Goal: Task Accomplishment & Management: Complete application form

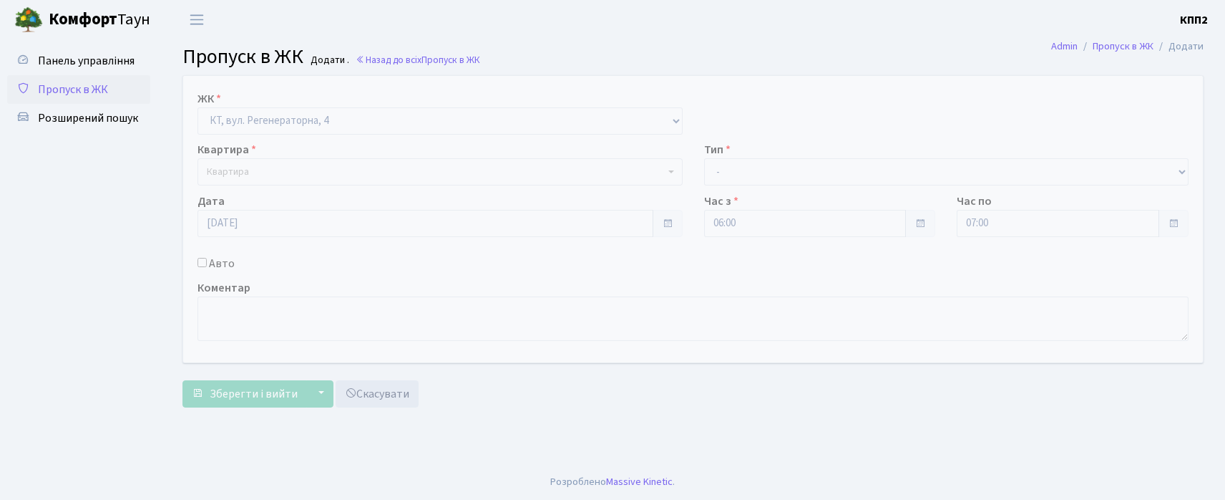
select select "271"
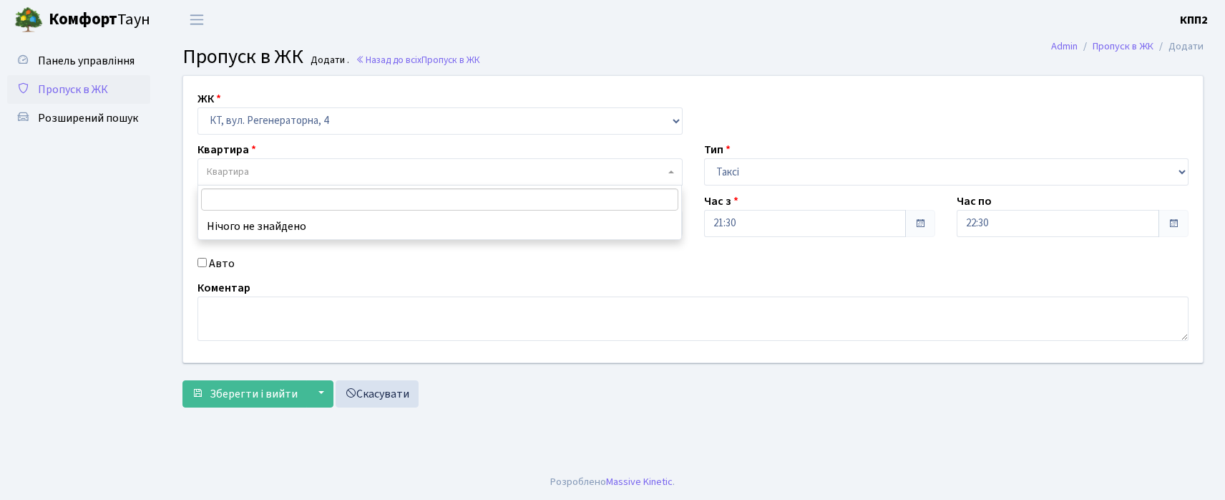
select select "271"
select select "2"
drag, startPoint x: 93, startPoint y: 59, endPoint x: 130, endPoint y: 63, distance: 36.8
click at [94, 59] on span "Панель управління" at bounding box center [86, 61] width 97 height 16
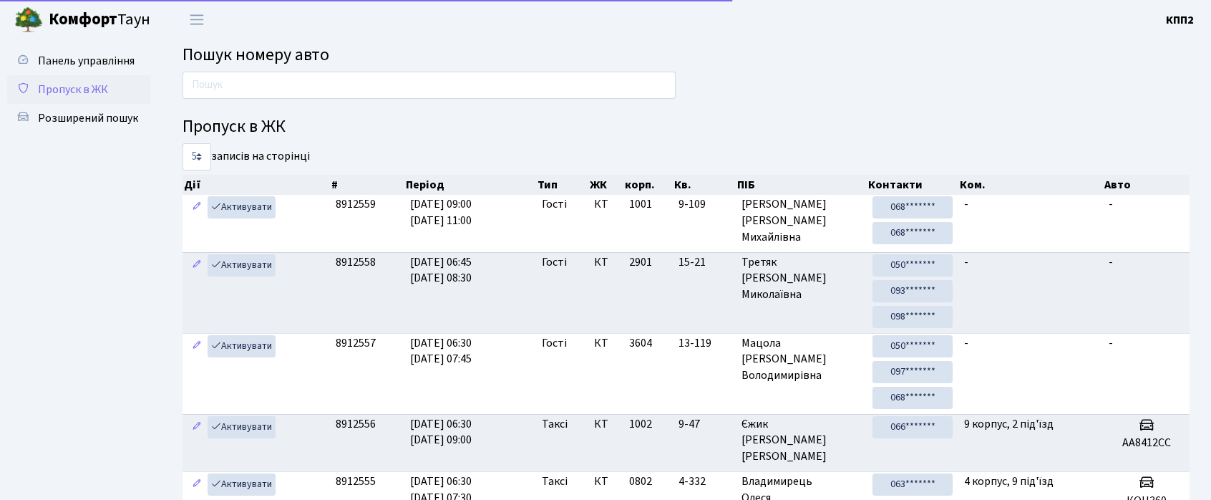
drag, startPoint x: 59, startPoint y: 93, endPoint x: 119, endPoint y: 97, distance: 60.3
click at [62, 92] on span "Пропуск в ЖК" at bounding box center [73, 90] width 70 height 16
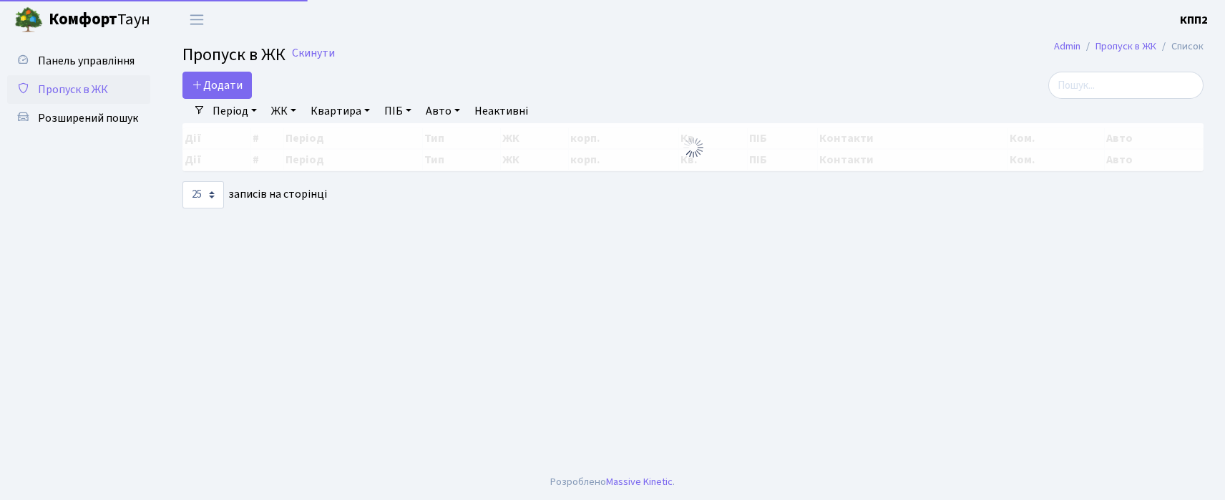
select select "25"
click at [1138, 93] on input "search" at bounding box center [1126, 85] width 155 height 27
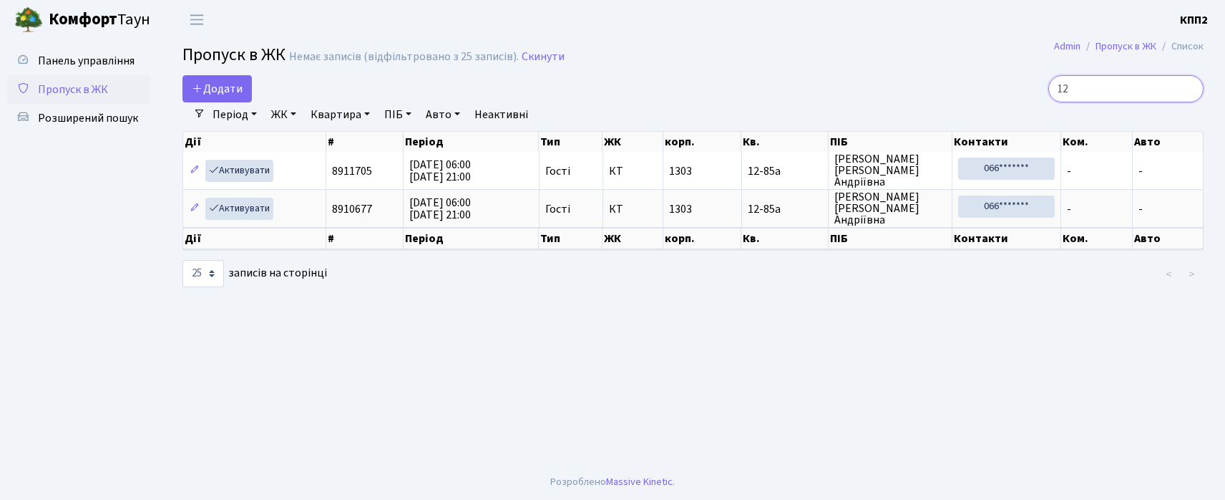
type input "1"
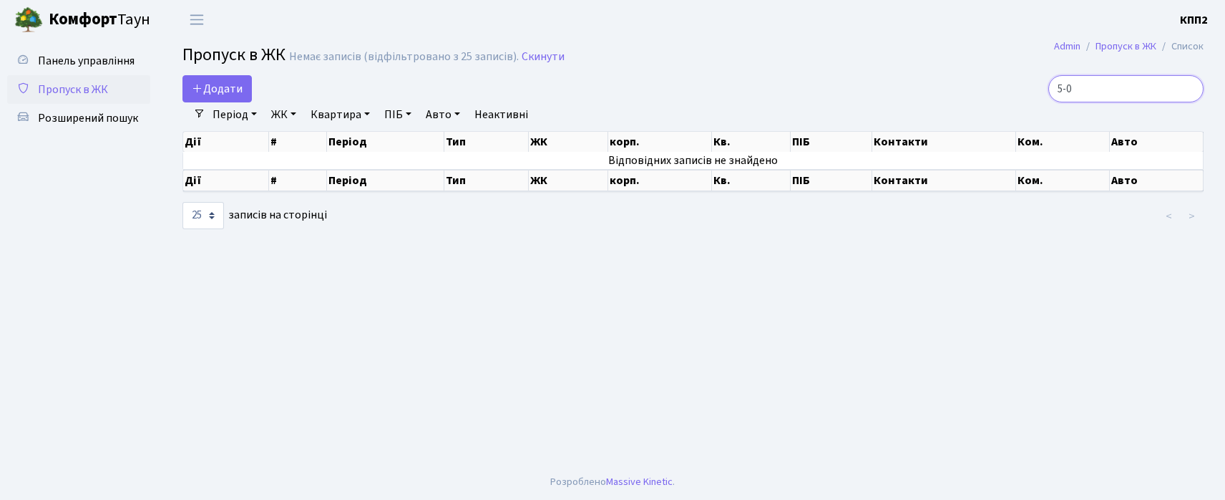
type input "5-0"
click at [1192, 89] on input "5-0" at bounding box center [1126, 88] width 155 height 27
type input "40-87"
click at [132, 81] on link "Пропуск в ЖК" at bounding box center [78, 89] width 143 height 29
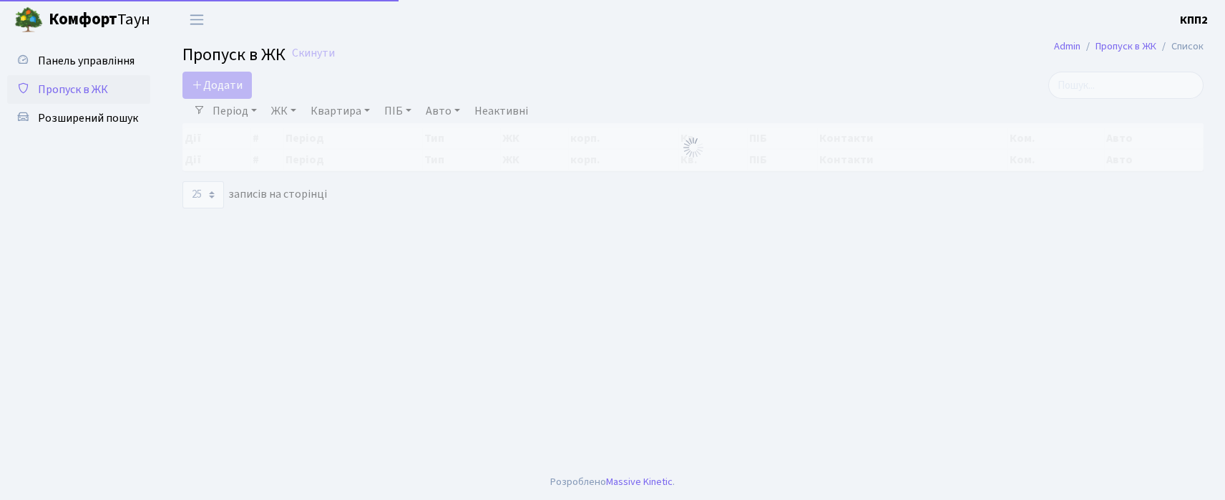
select select "25"
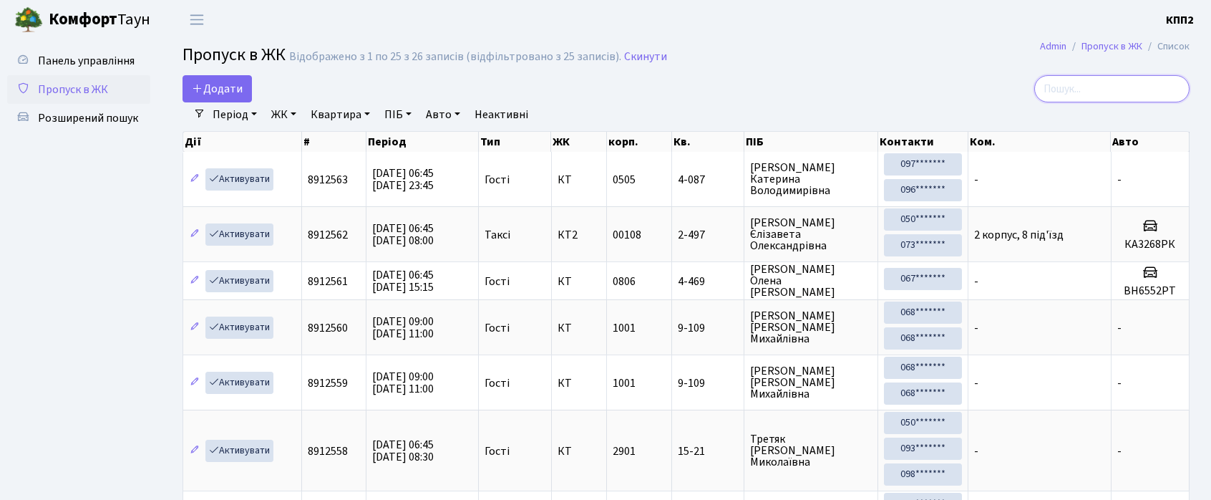
click at [1118, 84] on input "search" at bounding box center [1111, 88] width 155 height 27
type input "4-87"
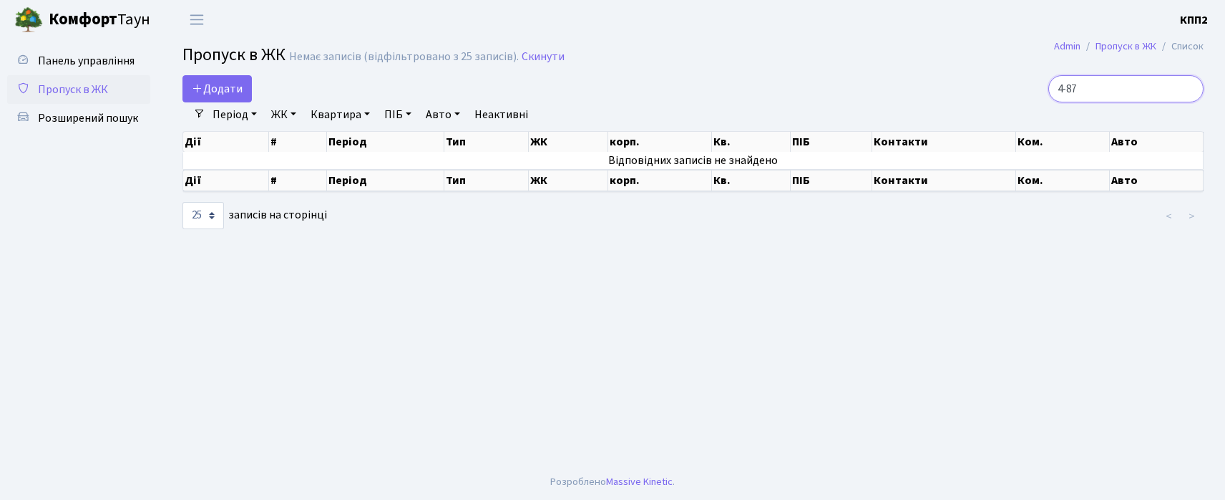
click at [1188, 87] on input "4-87" at bounding box center [1126, 88] width 155 height 27
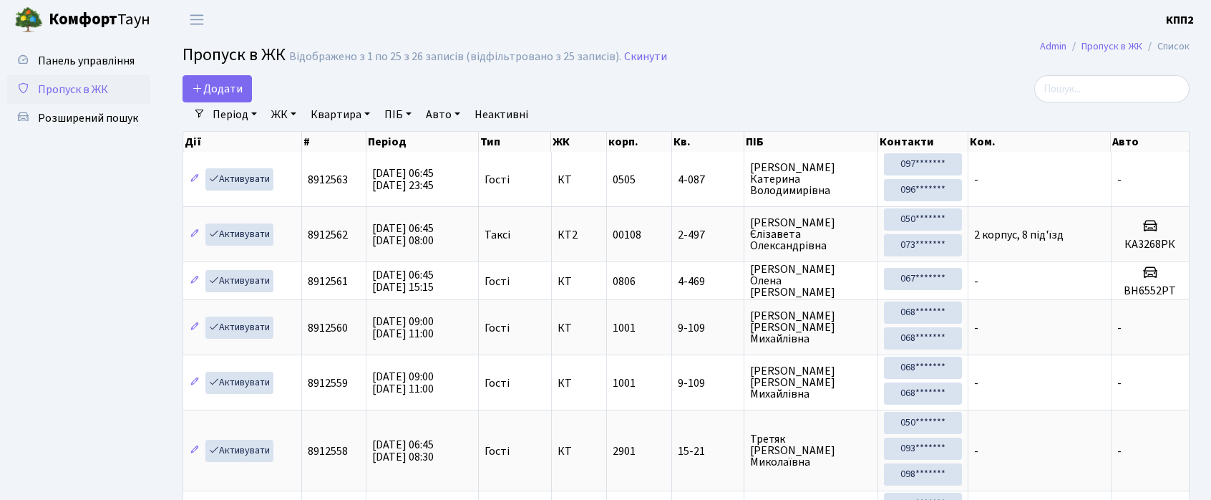
click at [104, 92] on span "Пропуск в ЖК" at bounding box center [73, 90] width 70 height 16
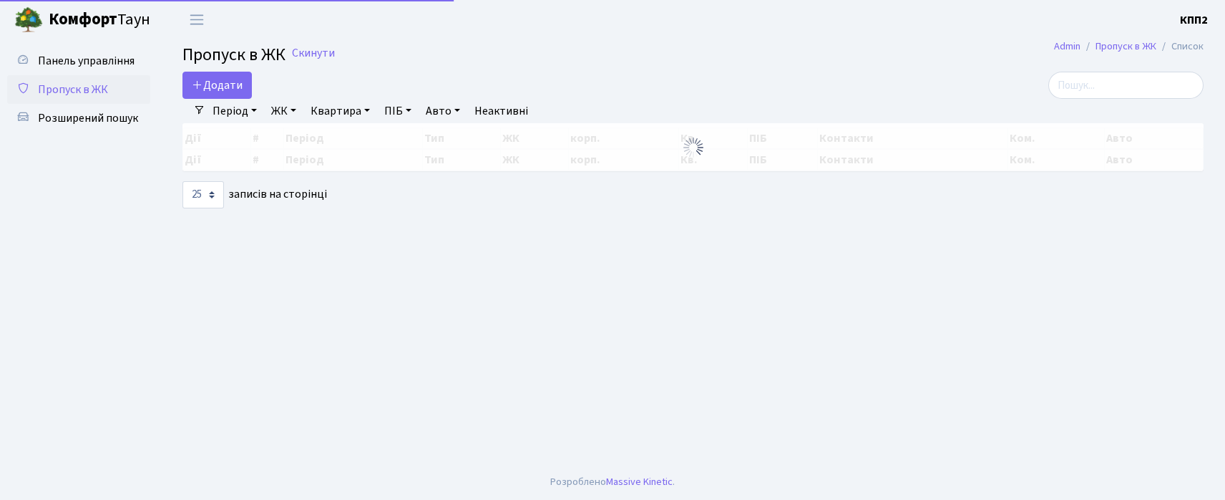
select select "25"
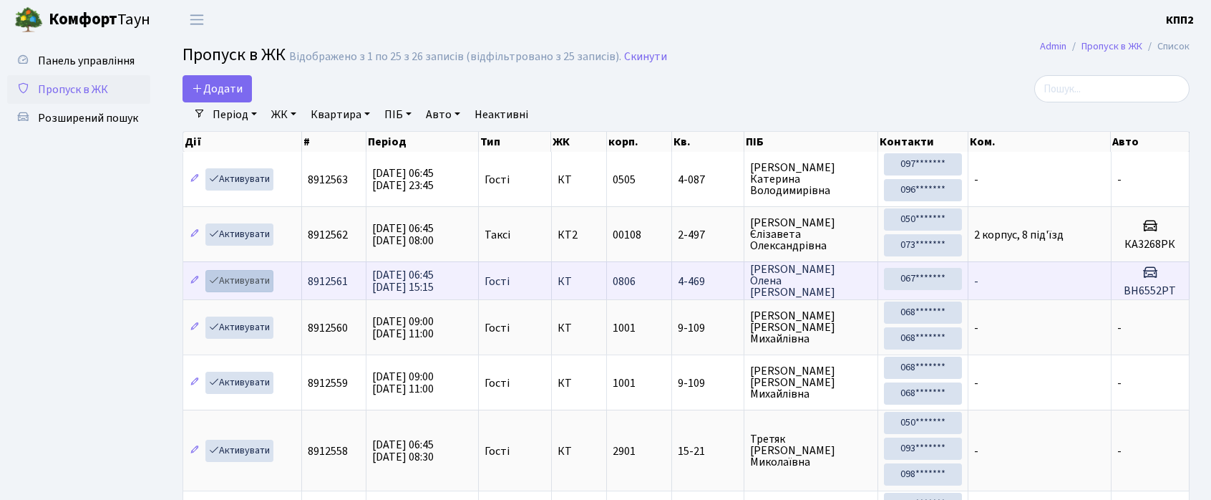
click at [205, 270] on link "Активувати" at bounding box center [239, 281] width 68 height 22
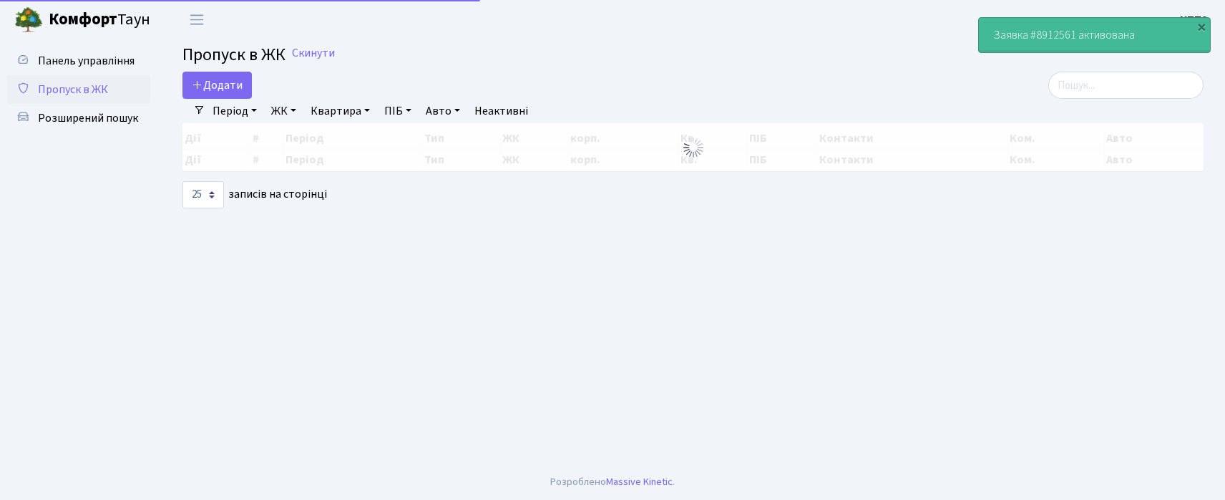
select select "25"
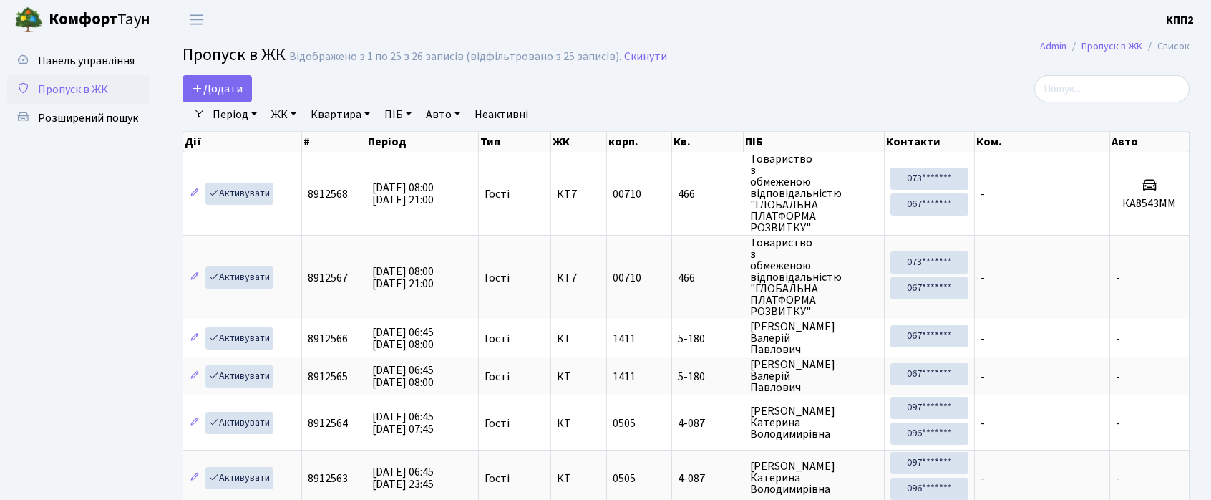
click at [63, 84] on span "Пропуск в ЖК" at bounding box center [73, 90] width 70 height 16
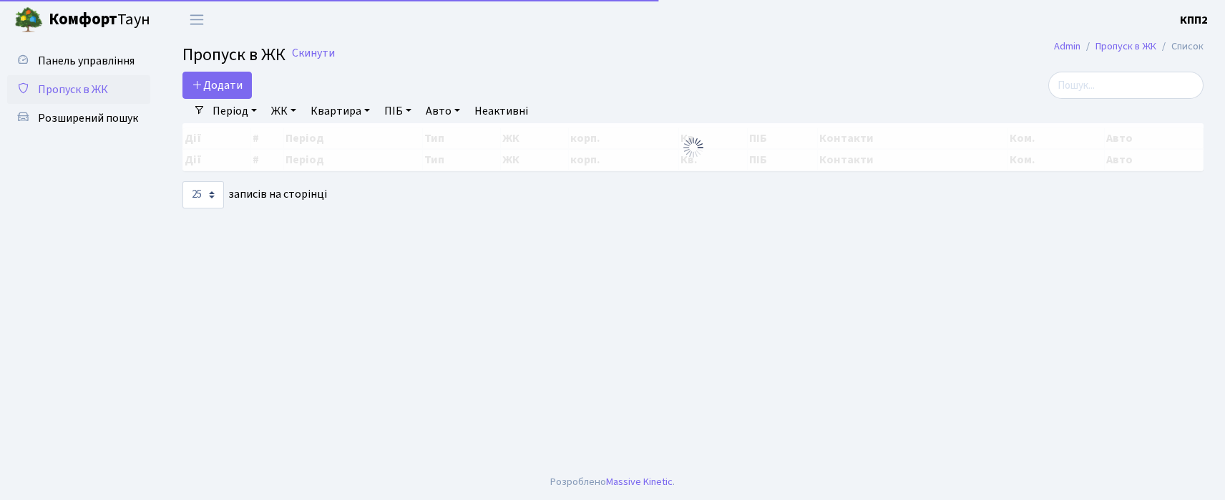
select select "25"
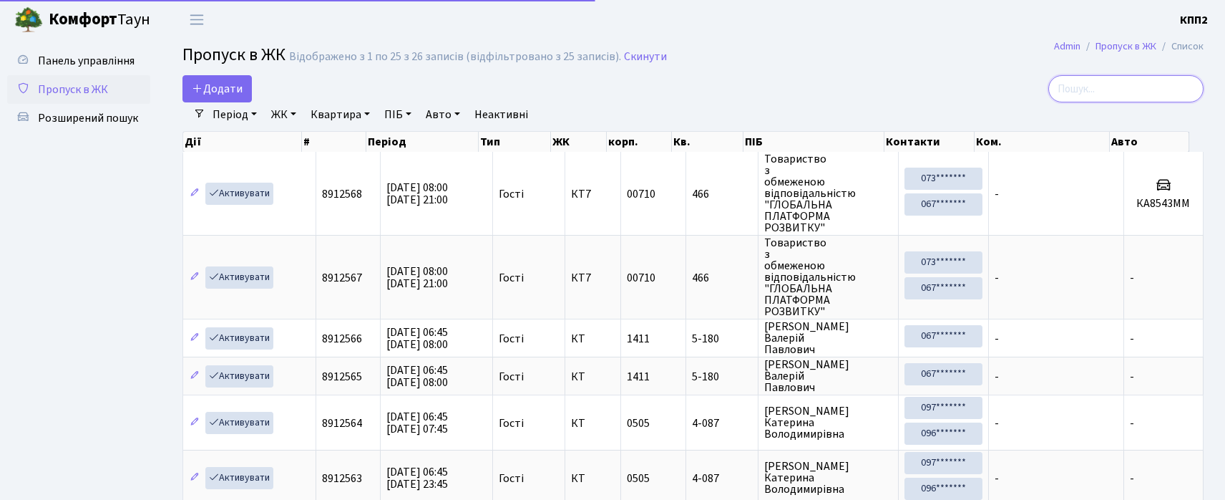
click at [1111, 84] on input "search" at bounding box center [1126, 88] width 155 height 27
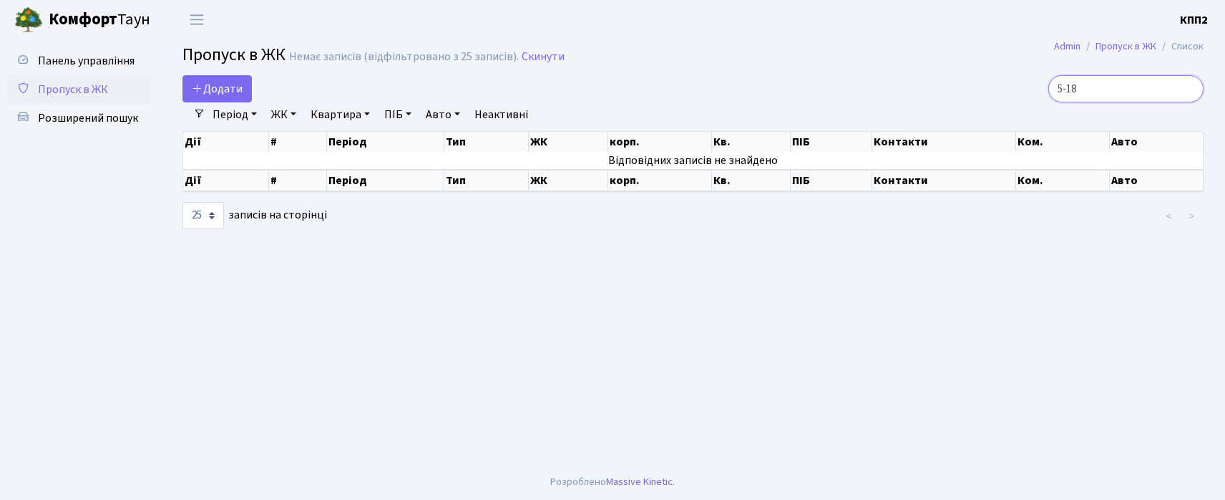
type input "5-180"
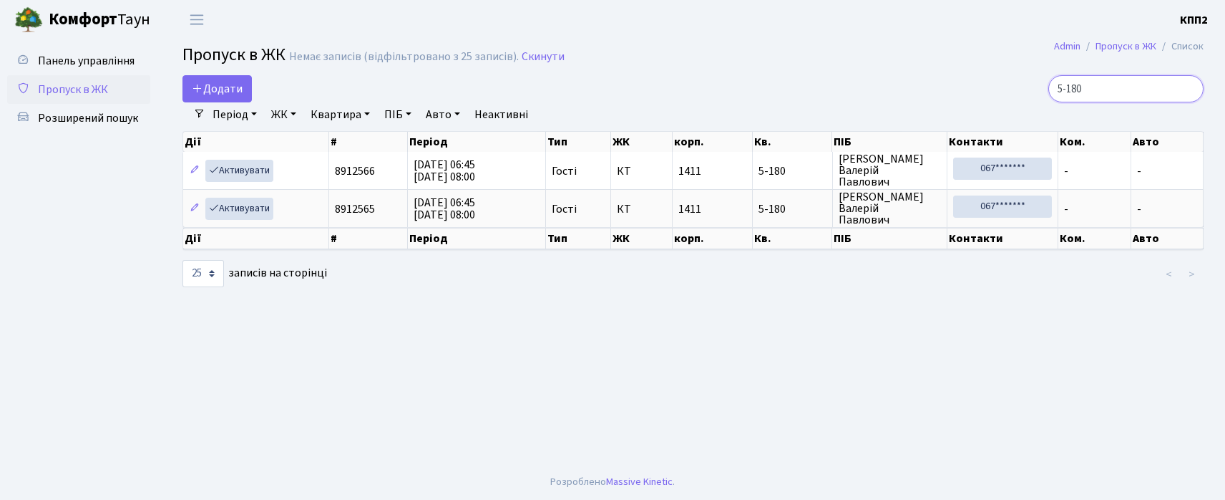
click at [1185, 94] on input "5-180" at bounding box center [1126, 88] width 155 height 27
click at [1186, 90] on input "5-180" at bounding box center [1126, 88] width 155 height 27
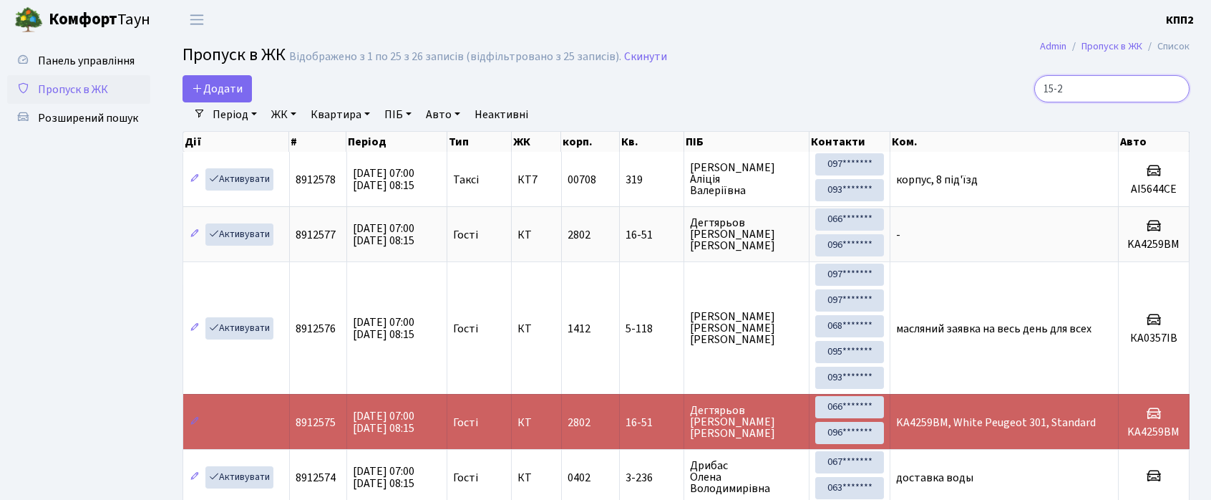
type input "15-21"
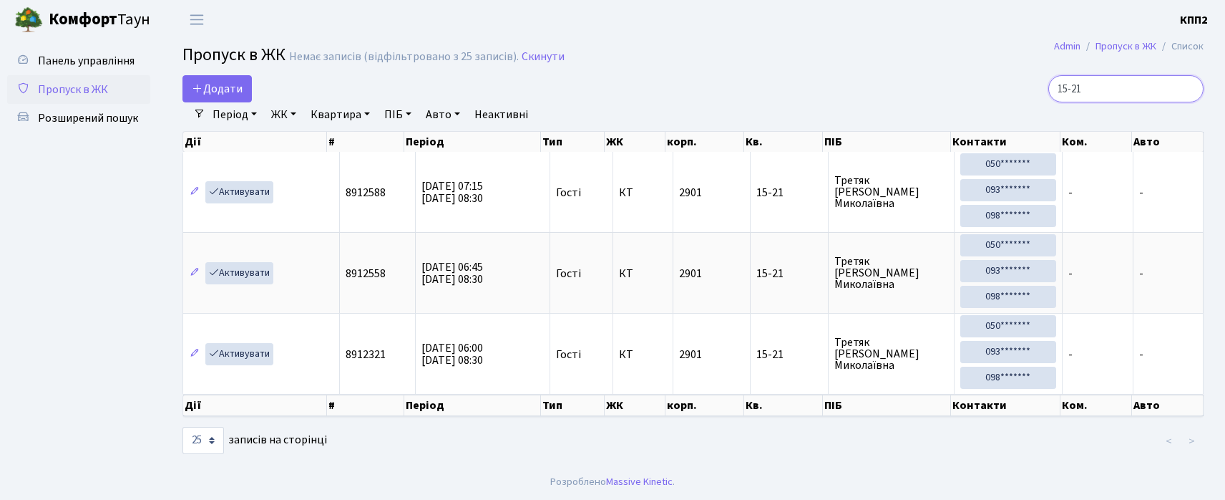
click at [1190, 92] on input "15-21" at bounding box center [1126, 88] width 155 height 27
type input "15-21"
click at [1189, 92] on input "15-21" at bounding box center [1126, 88] width 155 height 27
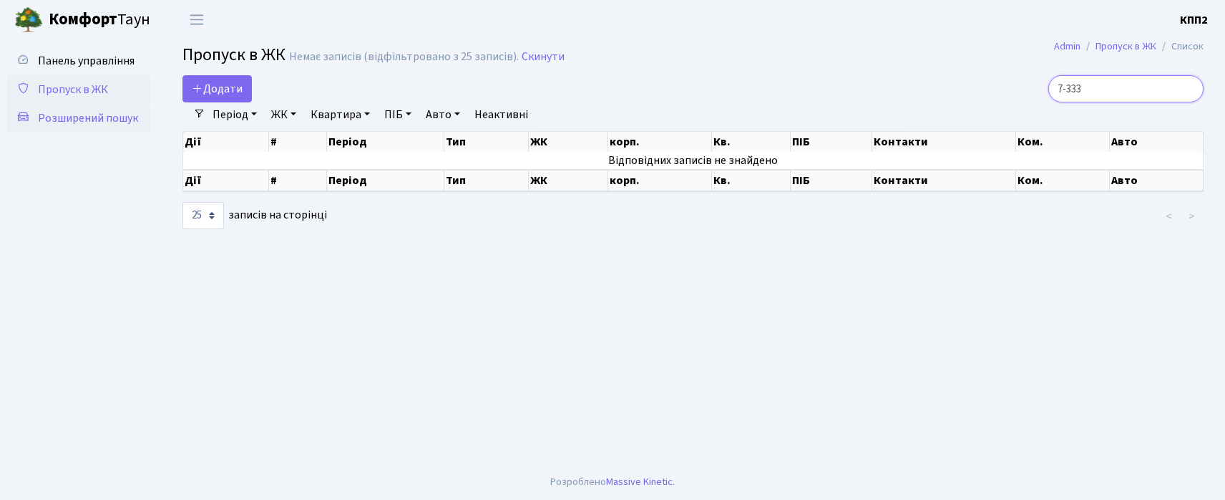
type input "7-333"
click at [87, 122] on span "Розширений пошук" at bounding box center [88, 118] width 100 height 16
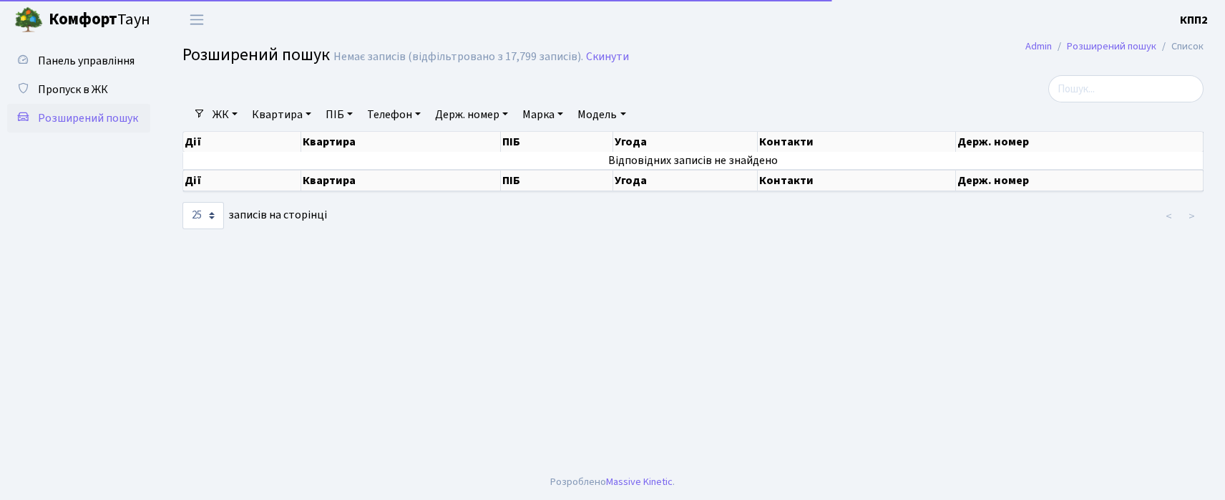
select select "25"
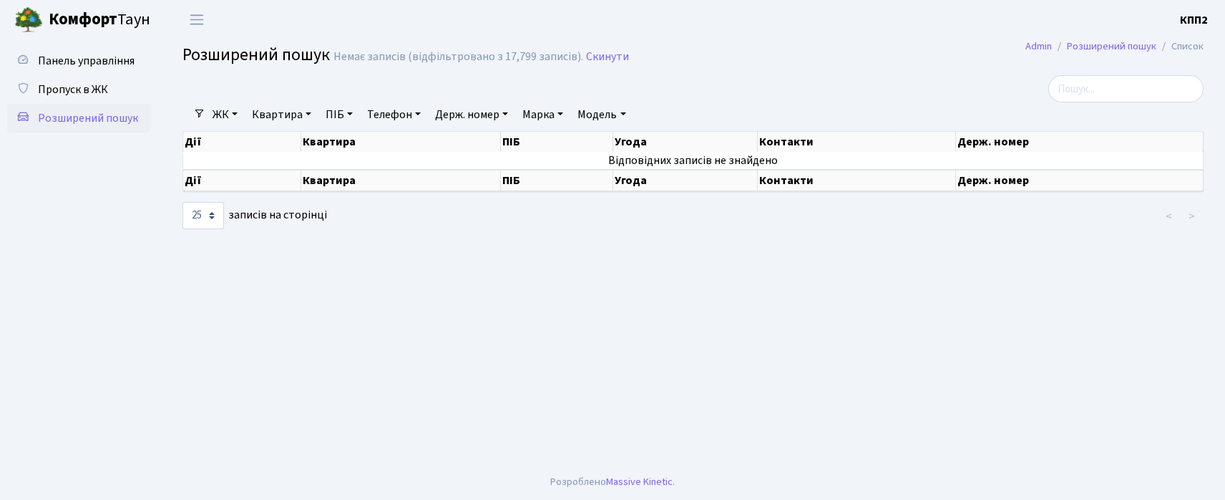
click at [228, 115] on link "ЖК" at bounding box center [225, 114] width 37 height 24
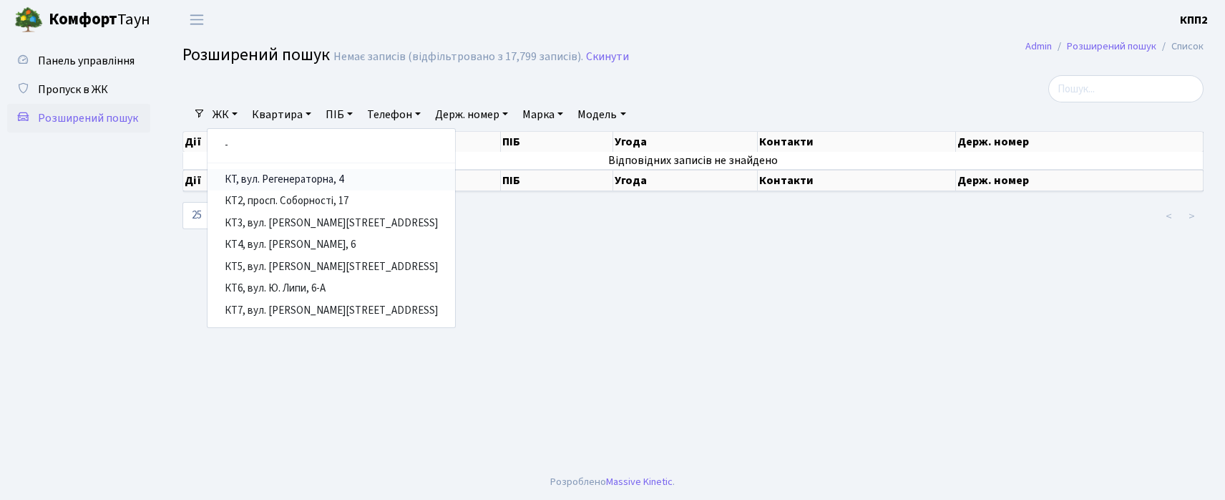
click at [253, 173] on link "КТ, вул. Регенераторна, 4" at bounding box center [332, 180] width 248 height 22
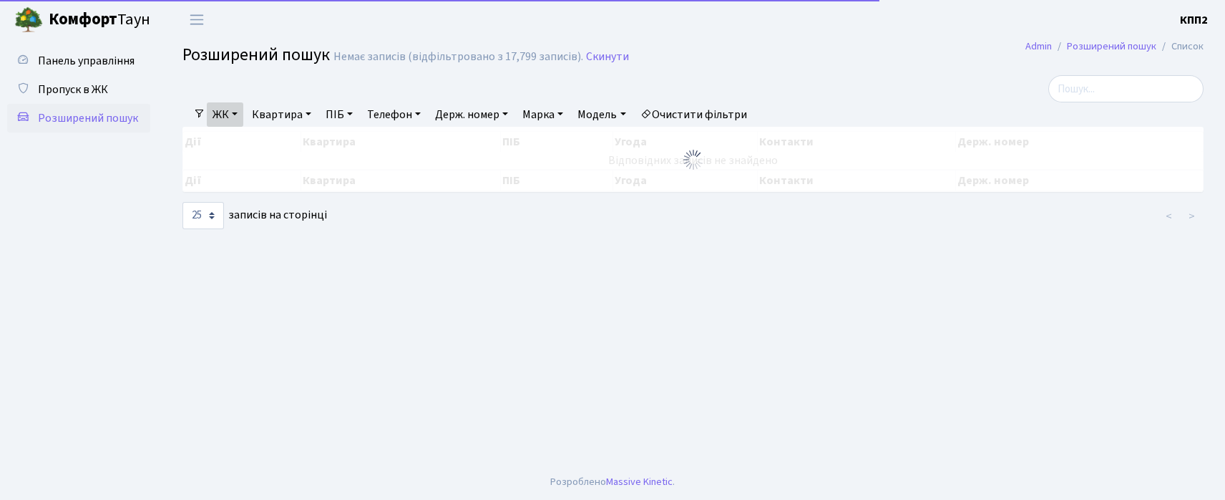
click at [284, 123] on link "Квартира" at bounding box center [281, 114] width 71 height 24
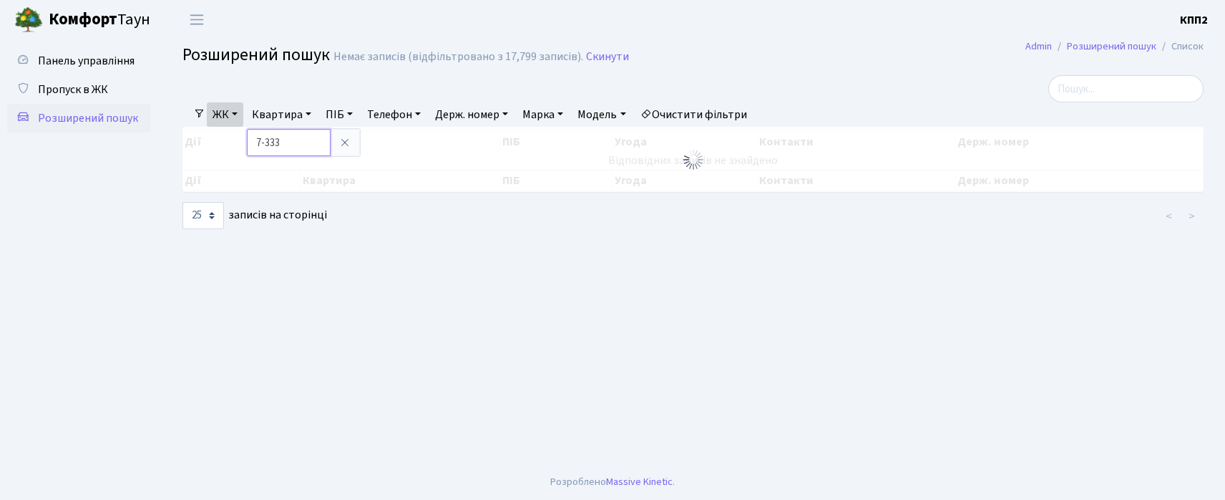
type input "7-333"
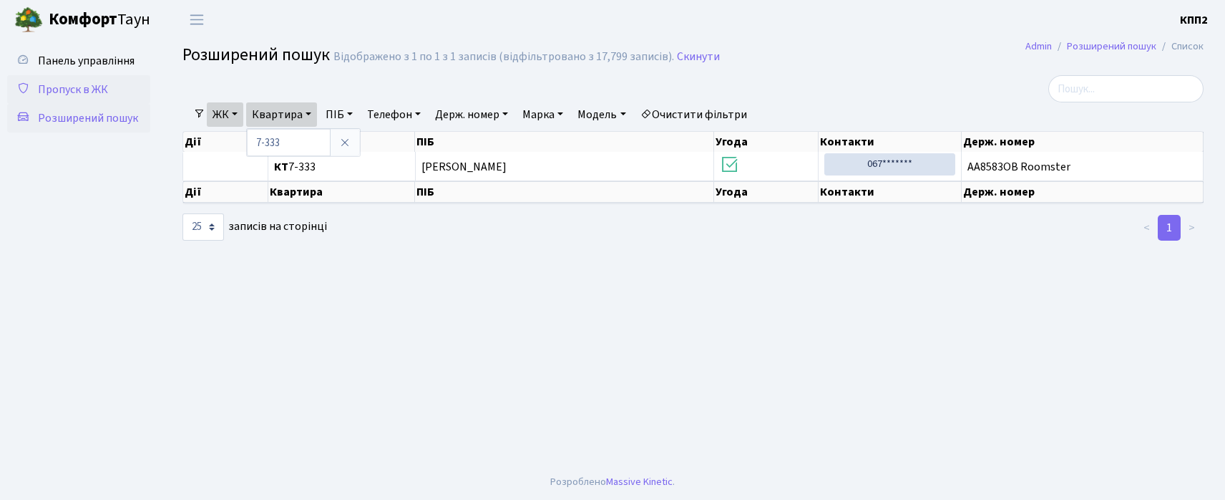
click at [105, 86] on span "Пропуск в ЖК" at bounding box center [73, 90] width 70 height 16
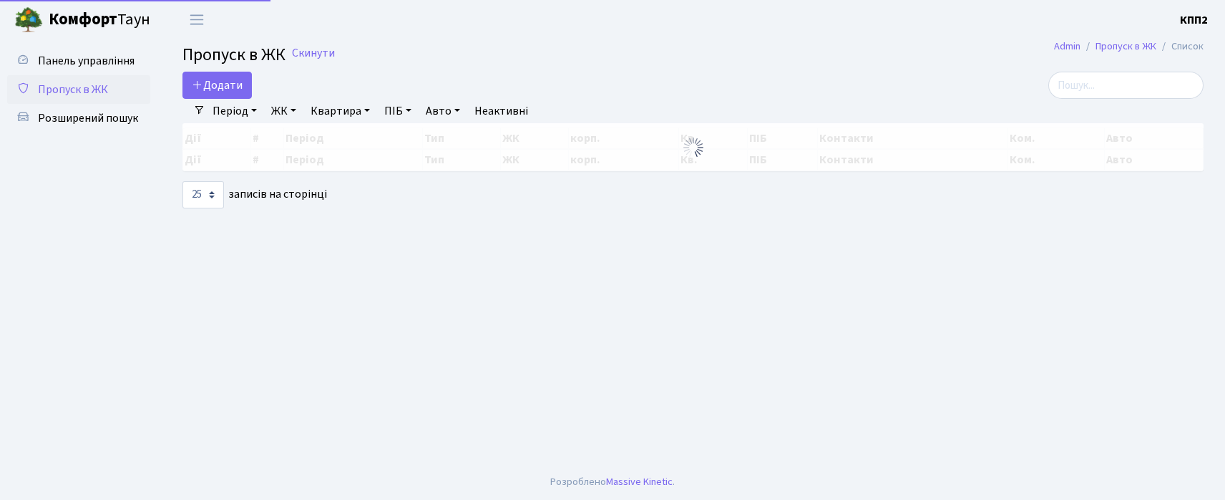
select select "25"
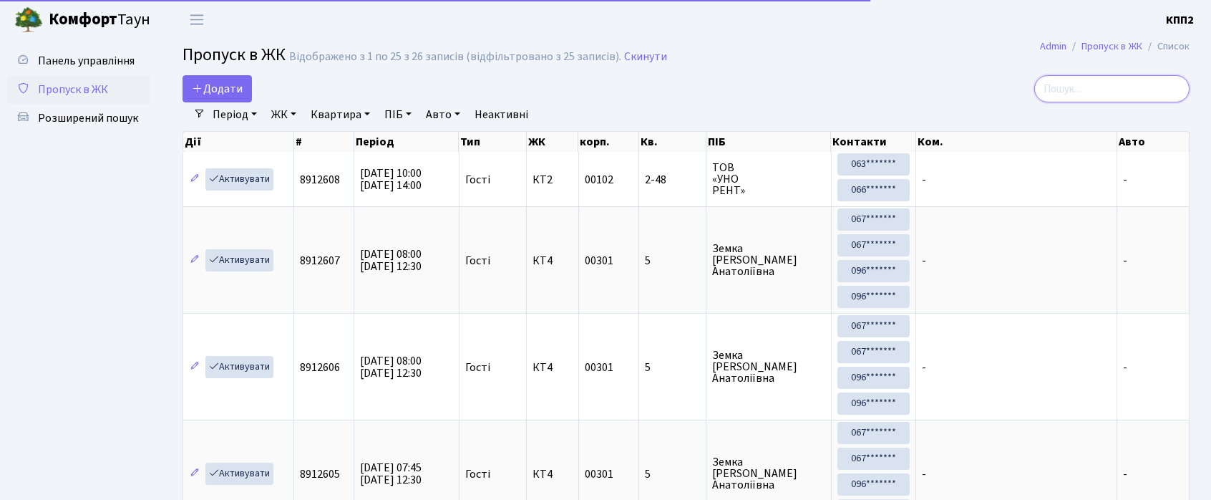
click at [1094, 87] on input "search" at bounding box center [1111, 88] width 155 height 27
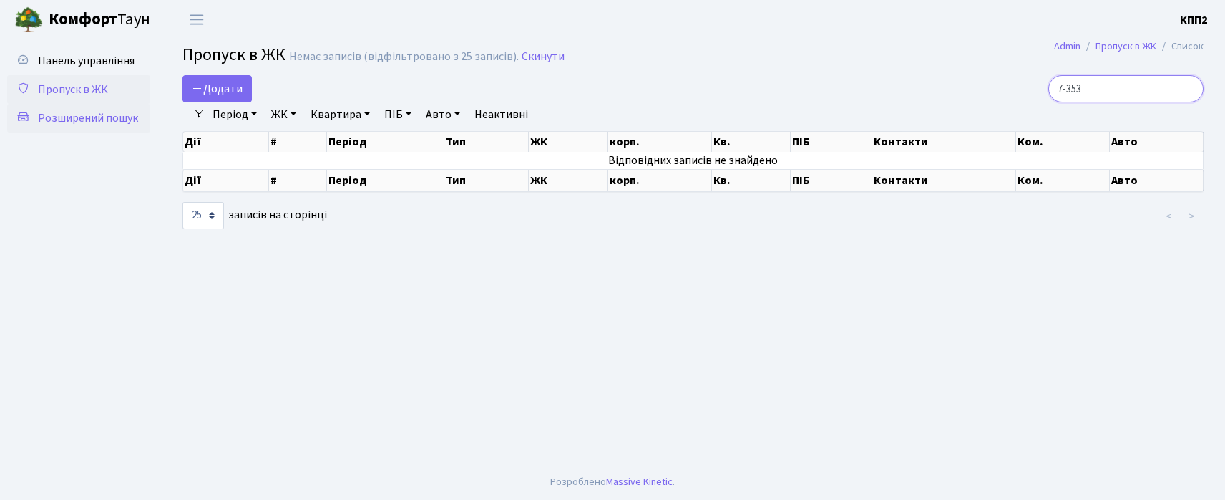
type input "7-353"
click at [83, 117] on span "Розширений пошук" at bounding box center [88, 118] width 100 height 16
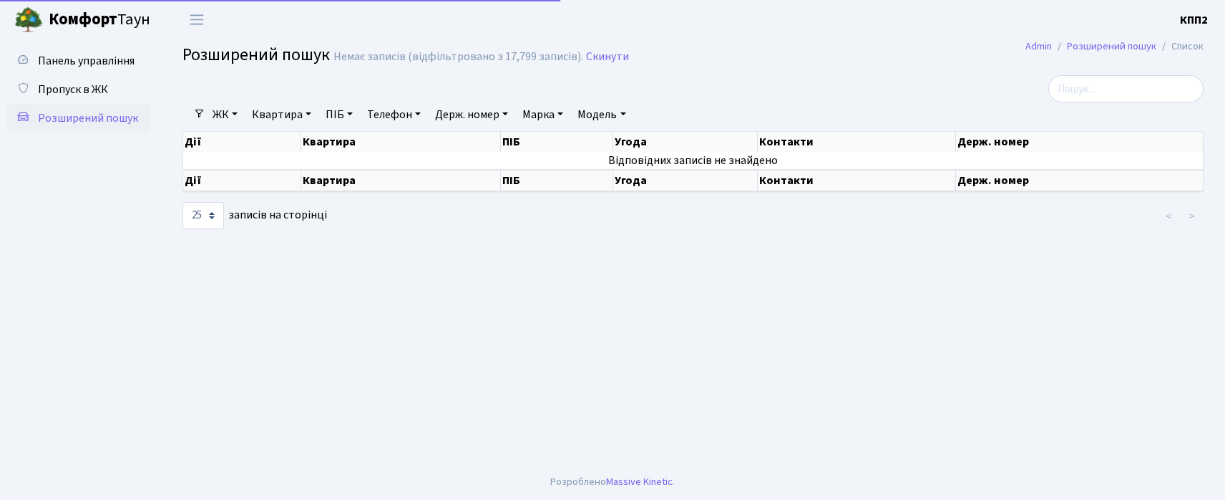
select select "25"
click at [222, 115] on link "ЖК" at bounding box center [225, 114] width 37 height 24
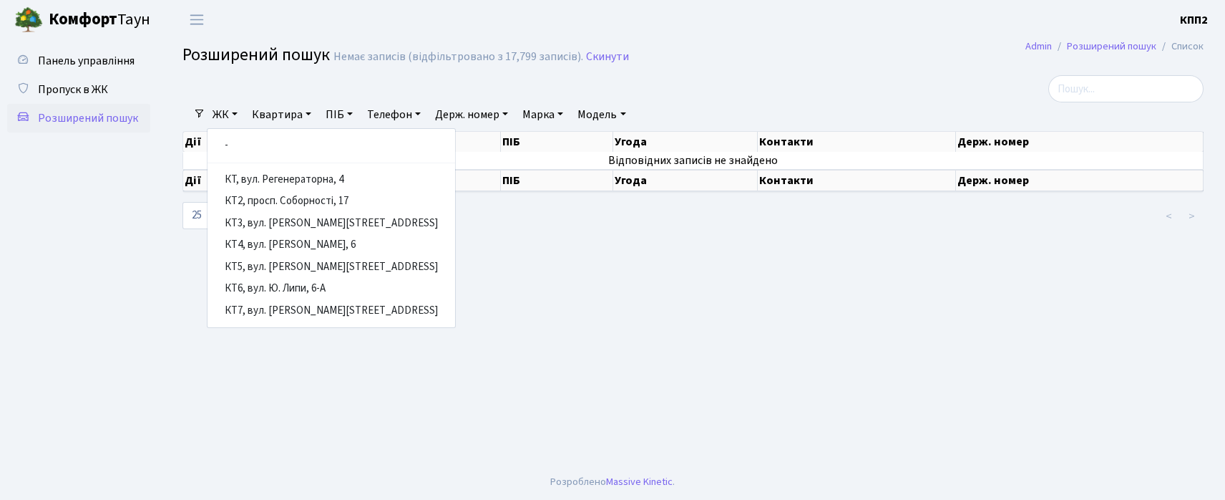
click at [268, 165] on ul "- КТ, вул. Регенераторна, 4 КТ2, просп. [STREET_ADDRESS] [STREET_ADDRESS] [PERS…" at bounding box center [331, 228] width 249 height 200
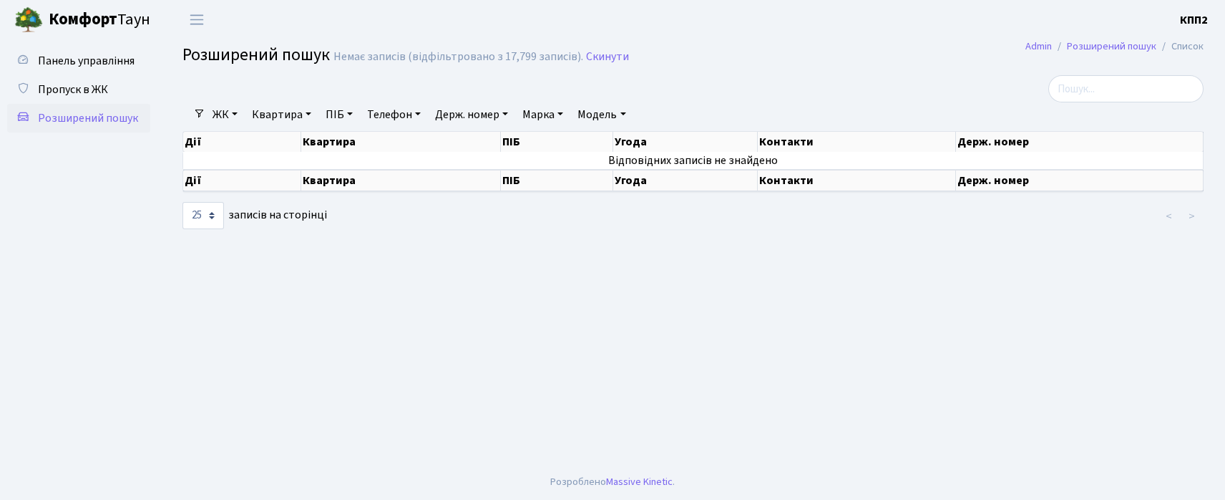
click at [221, 119] on link "ЖК" at bounding box center [225, 114] width 37 height 24
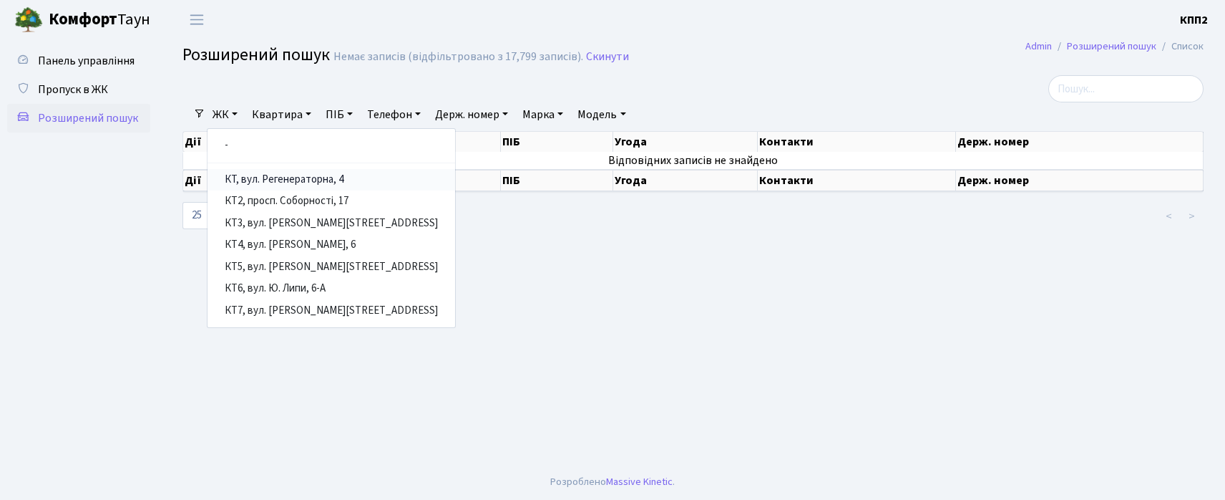
click at [248, 181] on link "КТ, вул. Регенераторна, 4" at bounding box center [332, 180] width 248 height 22
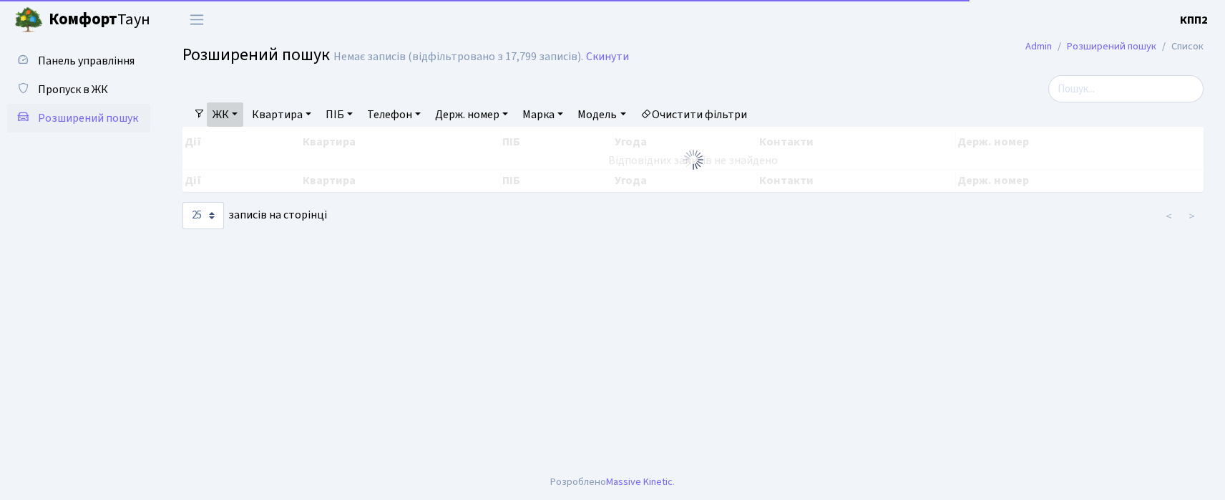
click at [261, 115] on link "Квартира" at bounding box center [281, 114] width 71 height 24
click at [264, 158] on div at bounding box center [693, 159] width 1021 height 65
click at [267, 126] on link "Квартира" at bounding box center [281, 114] width 71 height 24
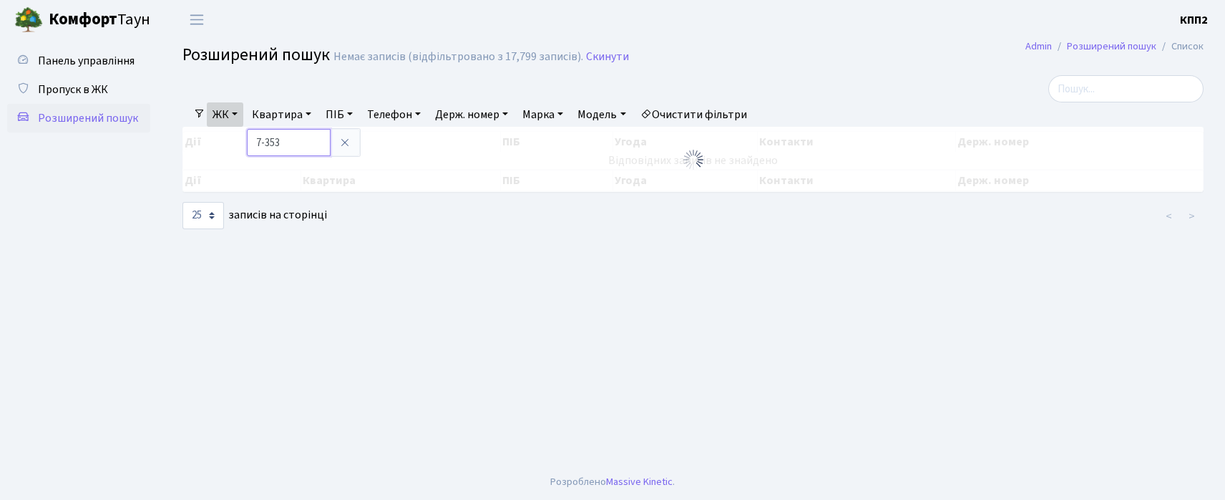
type input "7-353"
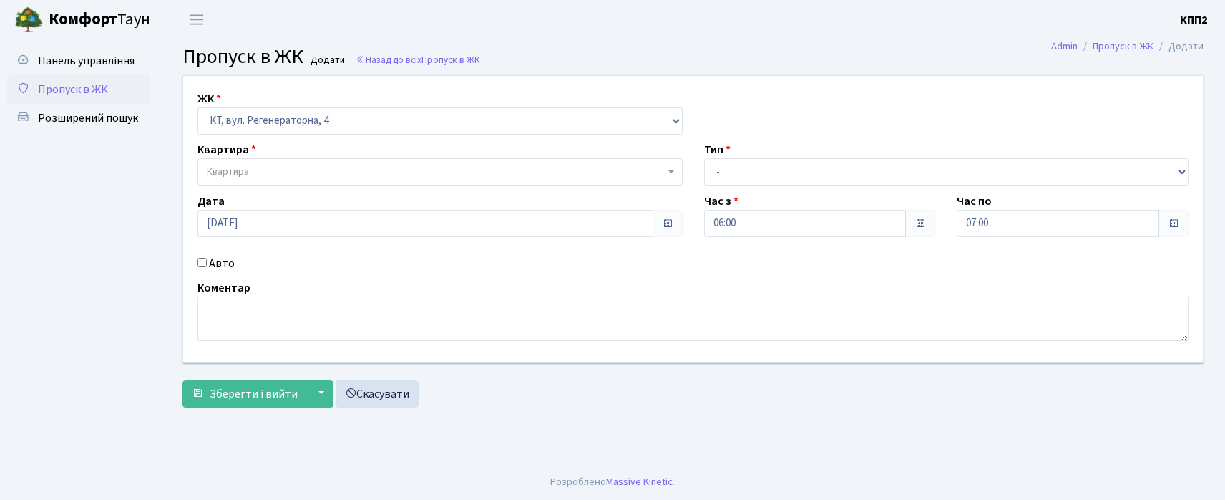
select select "271"
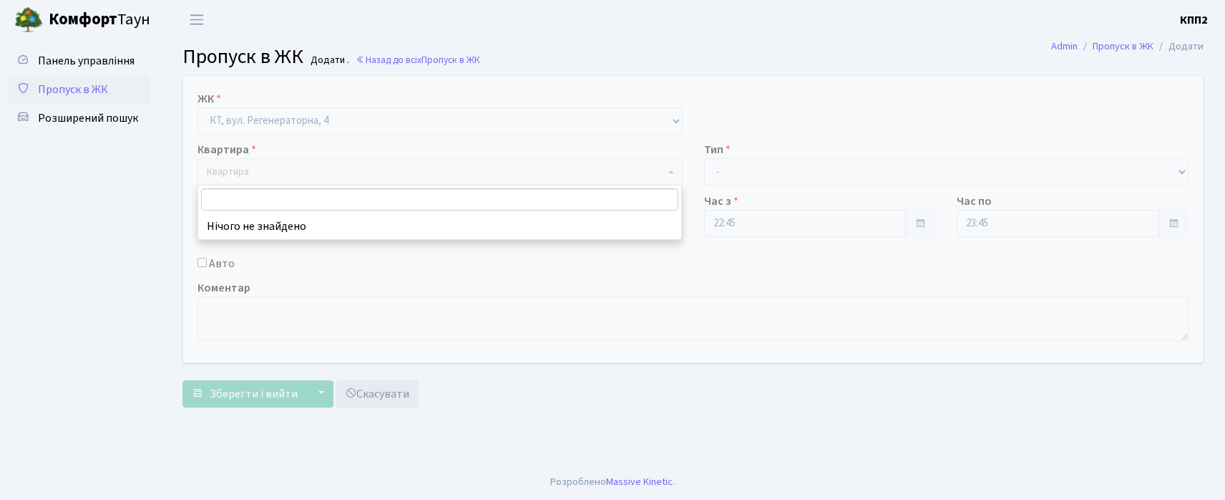
select select "271"
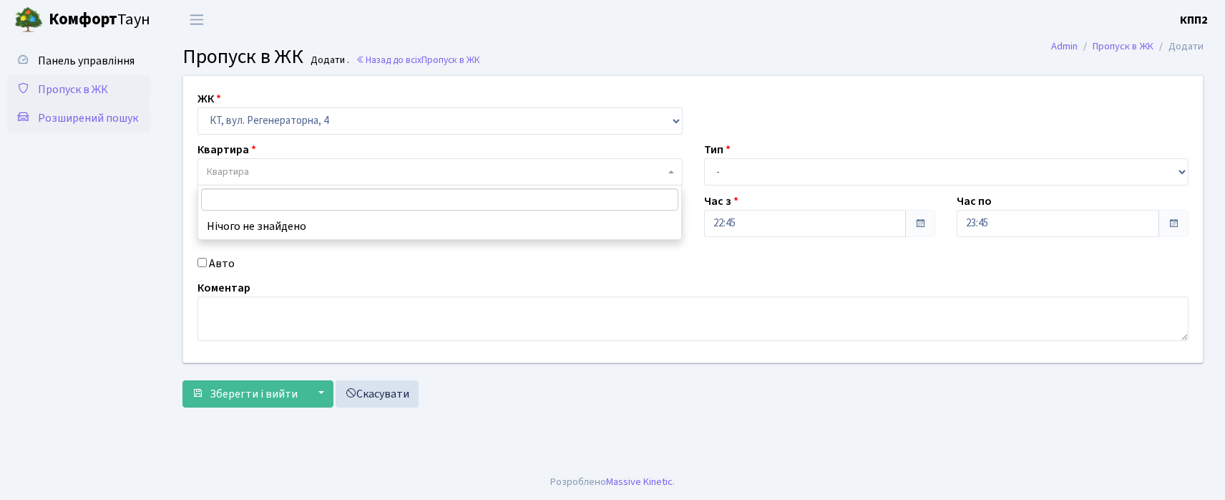
click at [112, 113] on span "Розширений пошук" at bounding box center [88, 118] width 100 height 16
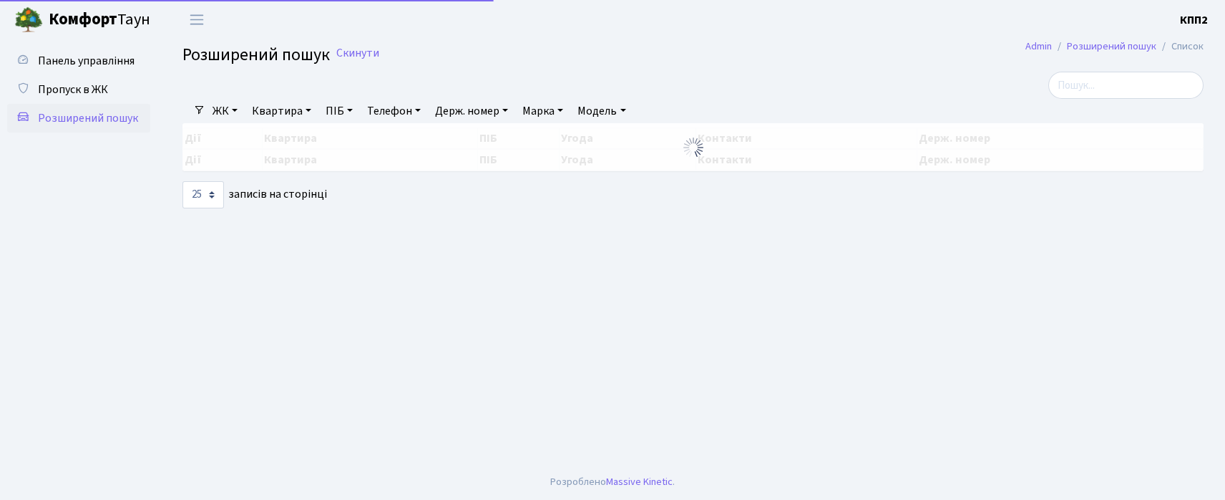
select select "25"
drag, startPoint x: 0, startPoint y: 0, endPoint x: 73, endPoint y: 86, distance: 112.7
click at [72, 86] on span "Пропуск в ЖК" at bounding box center [73, 90] width 70 height 16
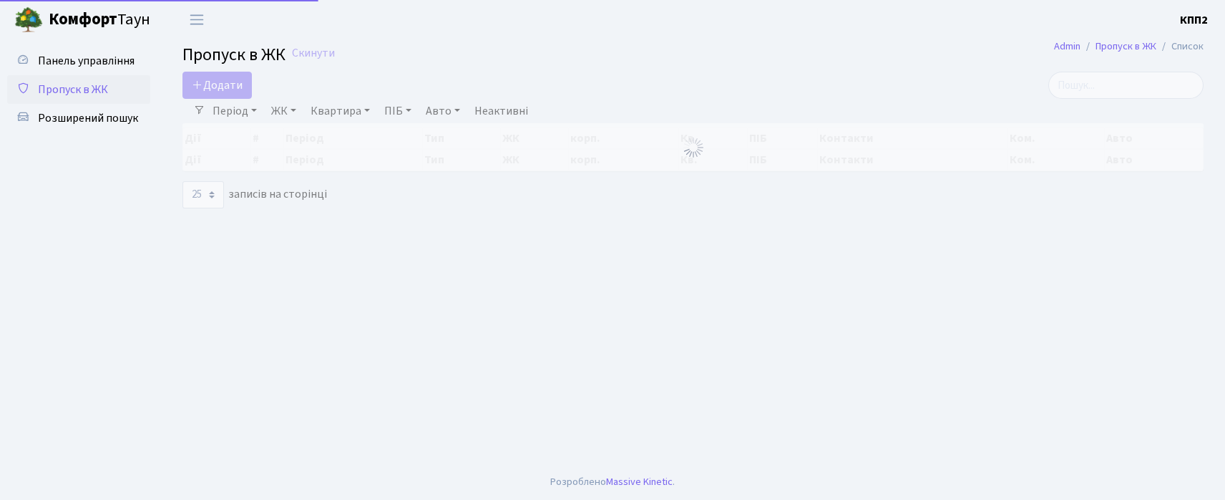
select select "25"
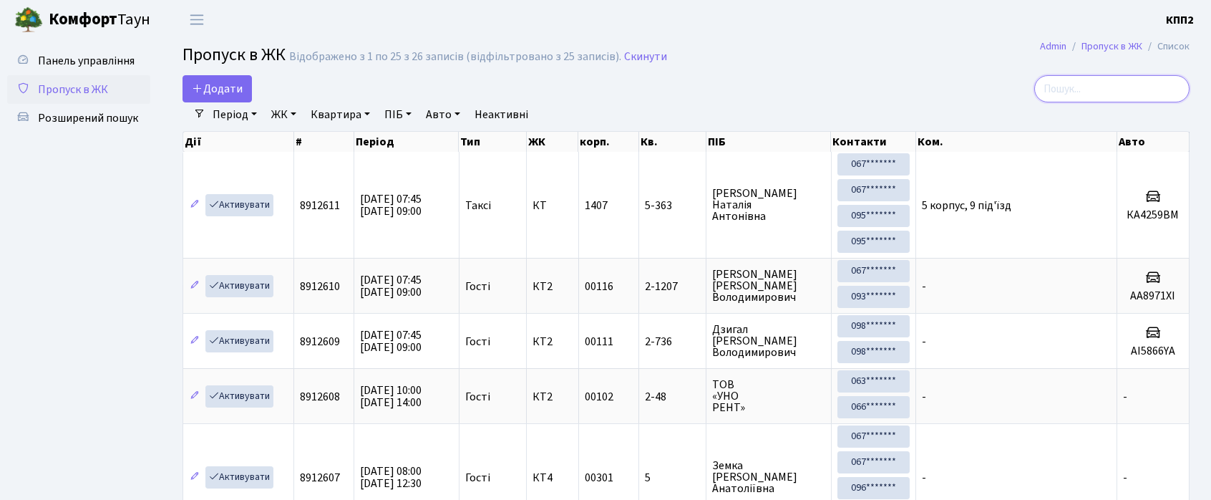
click at [1127, 84] on input "search" at bounding box center [1111, 88] width 155 height 27
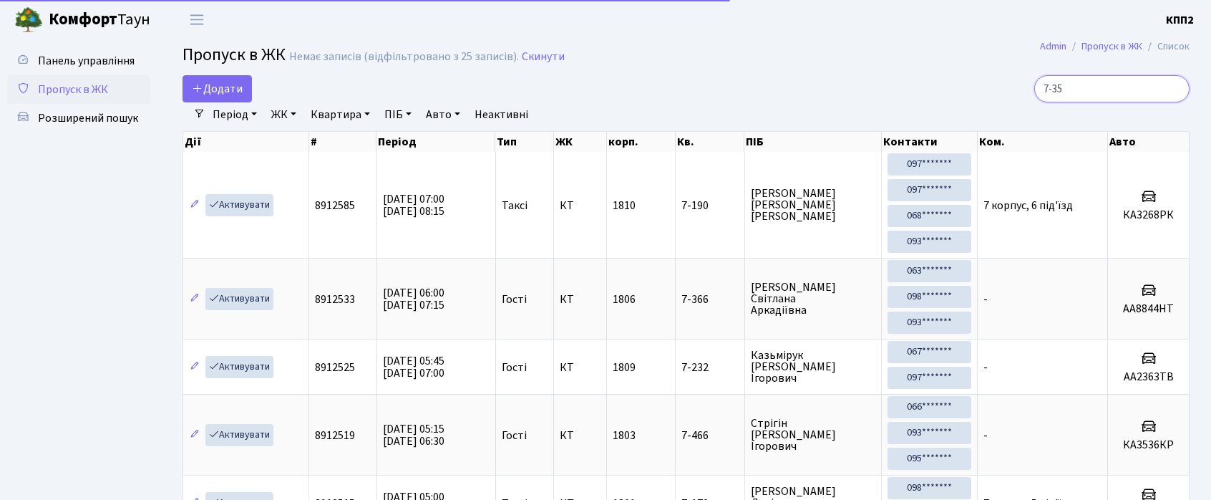
type input "7-353"
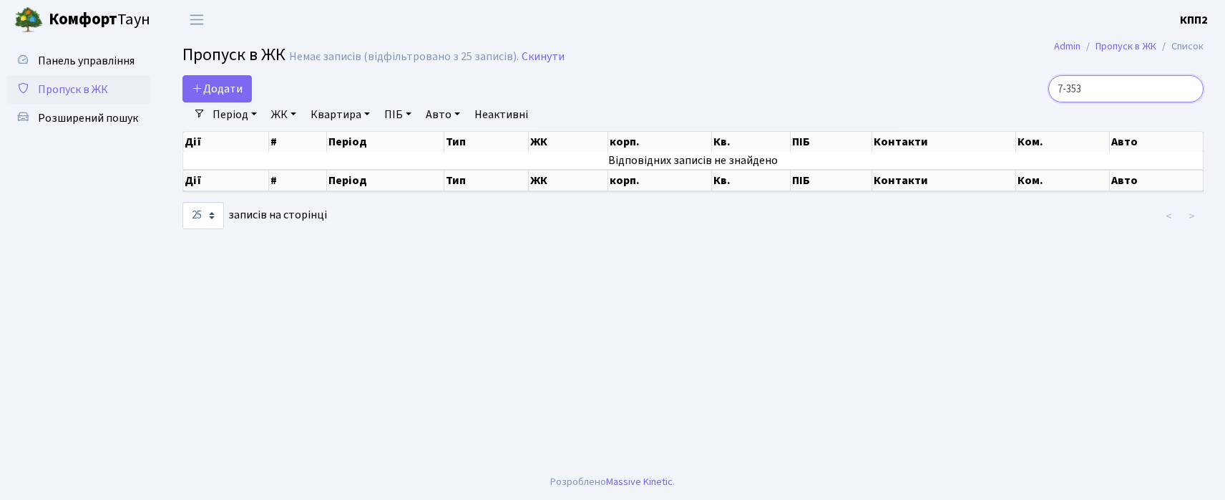
click at [1188, 87] on input "7-353" at bounding box center [1126, 88] width 155 height 27
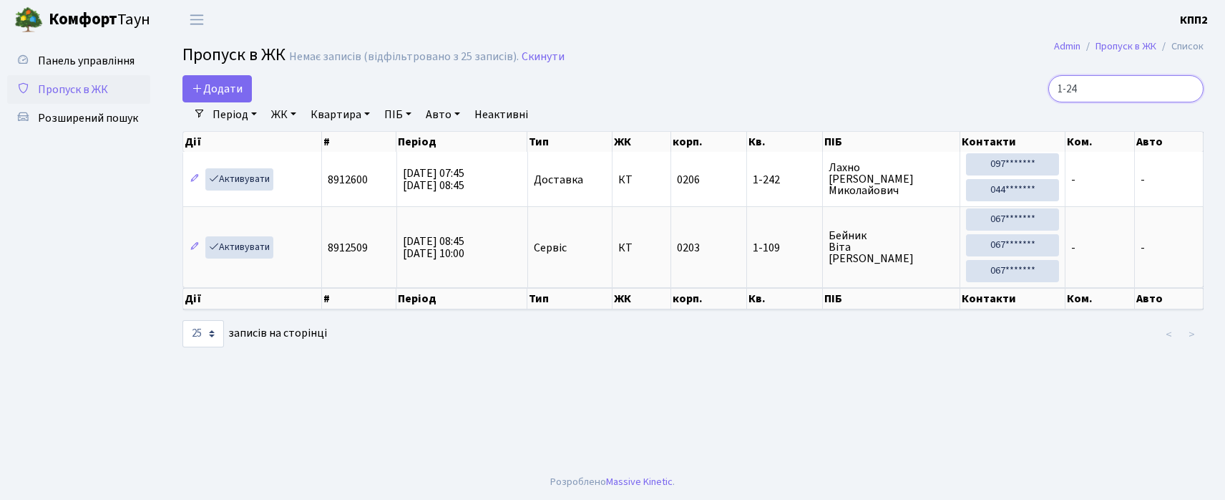
type input "1-242"
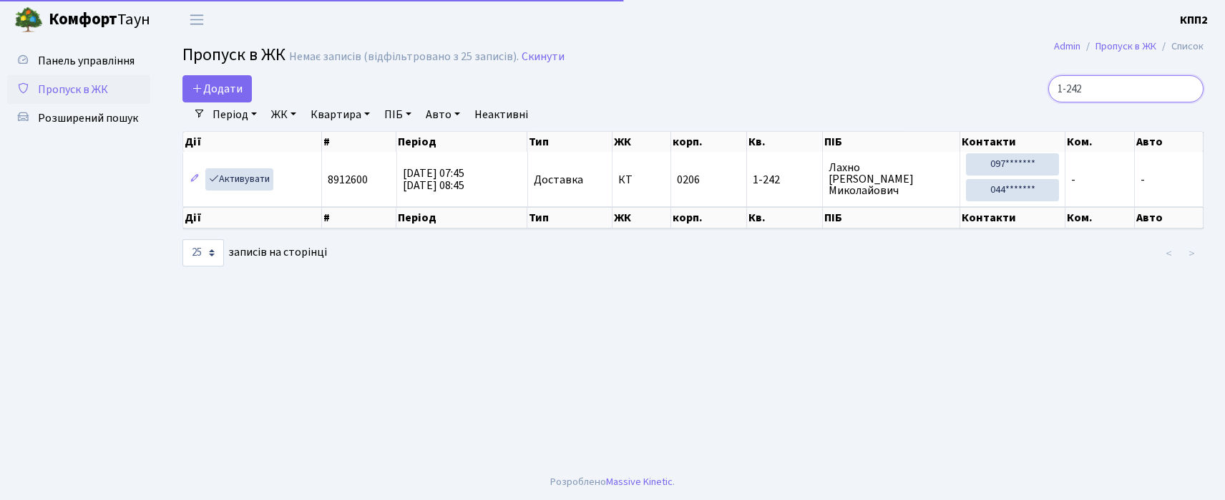
click at [1188, 89] on input "1-242" at bounding box center [1126, 88] width 155 height 27
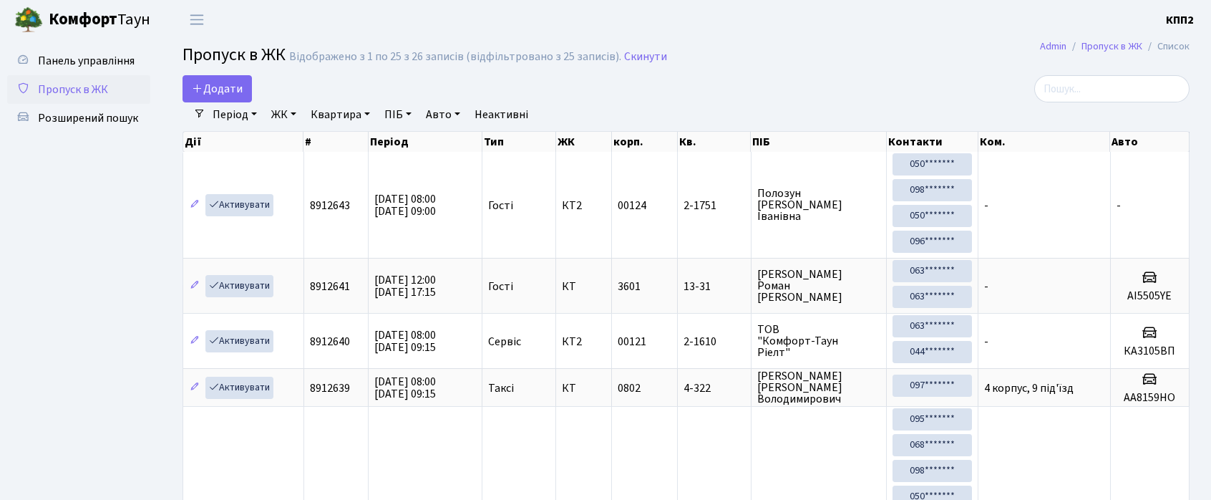
click at [286, 115] on link "ЖК" at bounding box center [284, 114] width 37 height 24
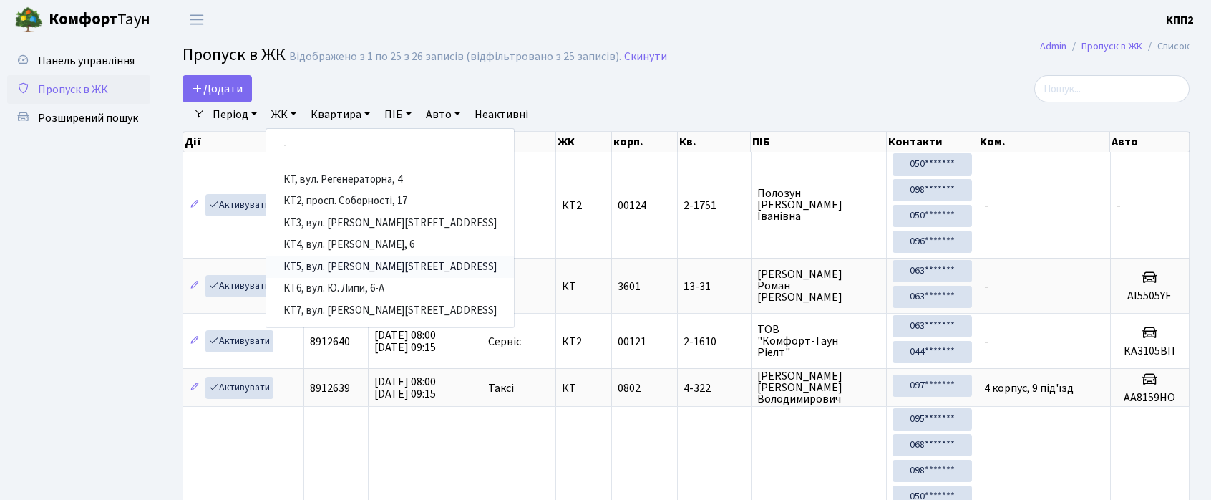
click at [355, 267] on link "КТ5, вул. [PERSON_NAME][STREET_ADDRESS]" at bounding box center [390, 267] width 248 height 22
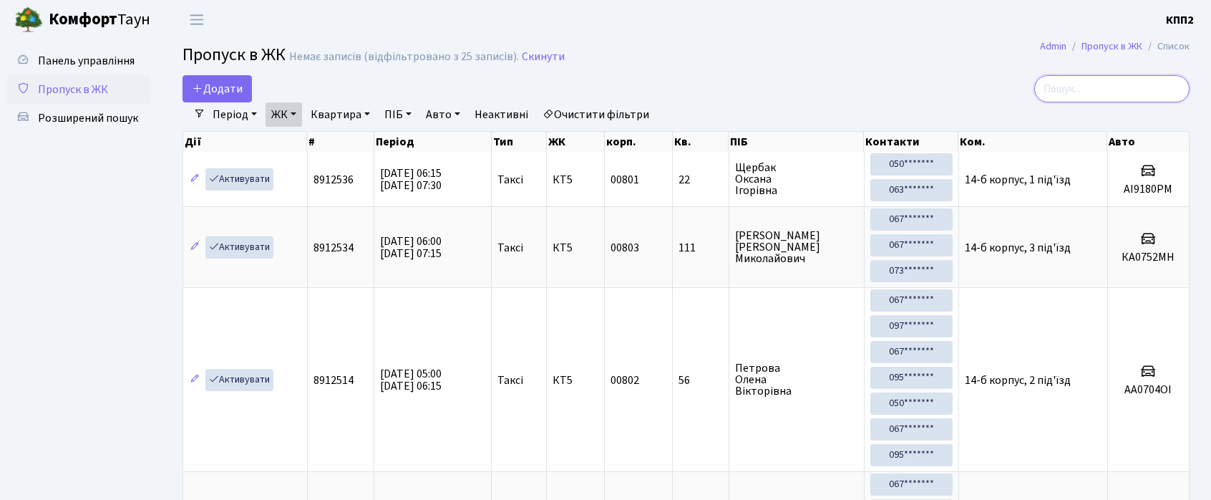
click at [1105, 84] on input "search" at bounding box center [1111, 88] width 155 height 27
click at [301, 112] on link "ЖК" at bounding box center [284, 114] width 37 height 24
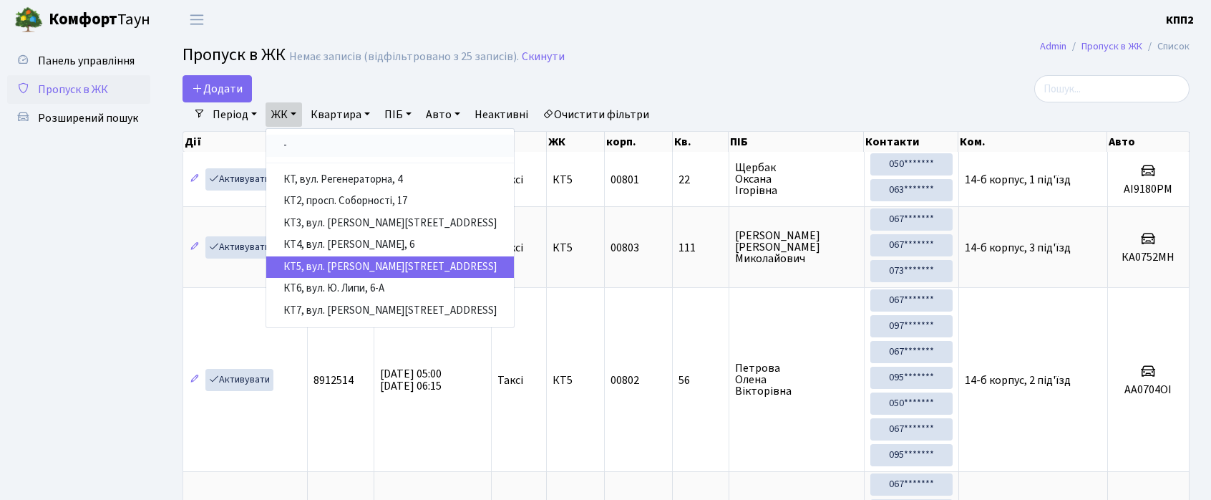
click at [301, 141] on link "-" at bounding box center [390, 146] width 248 height 22
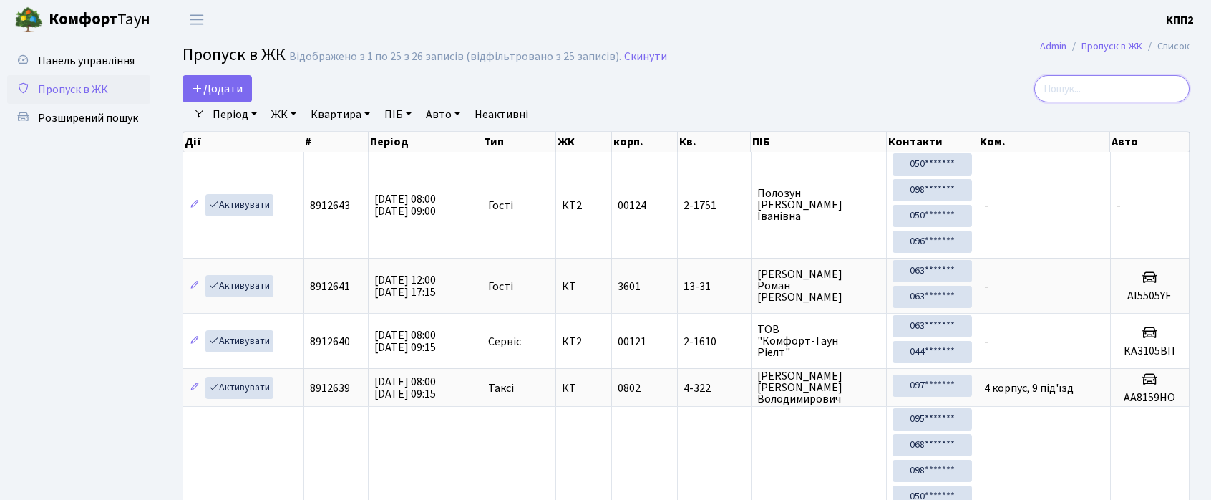
click at [1071, 92] on input "search" at bounding box center [1111, 88] width 155 height 27
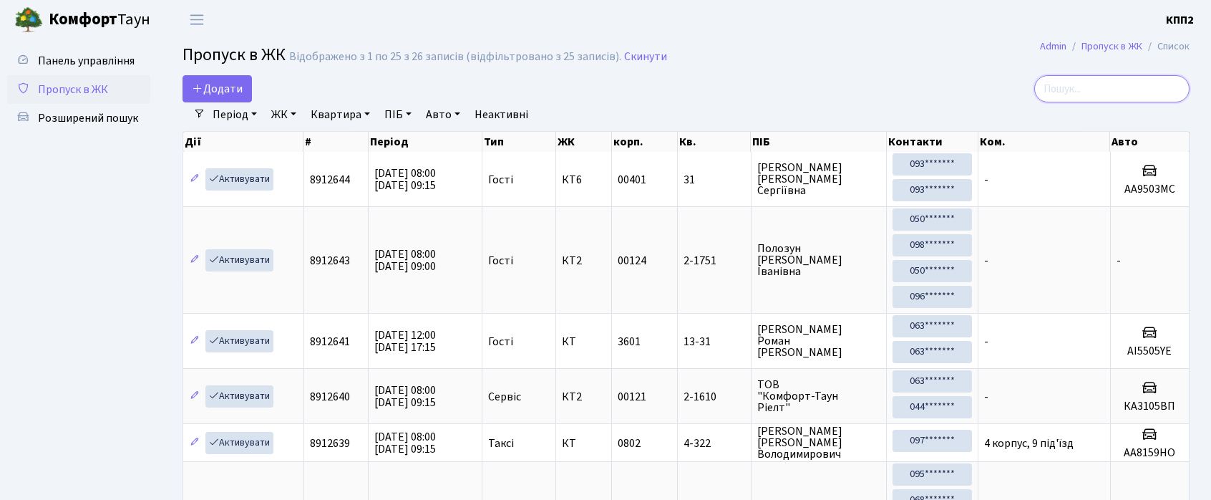
click at [1119, 80] on input "search" at bounding box center [1111, 88] width 155 height 27
type input "5064"
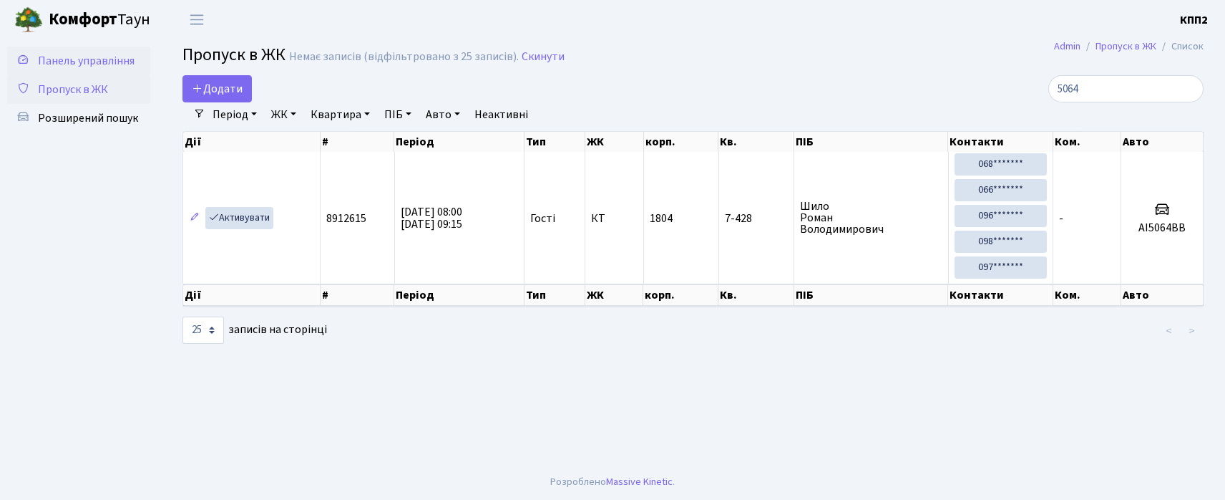
click at [92, 67] on span "Панель управління" at bounding box center [86, 61] width 97 height 16
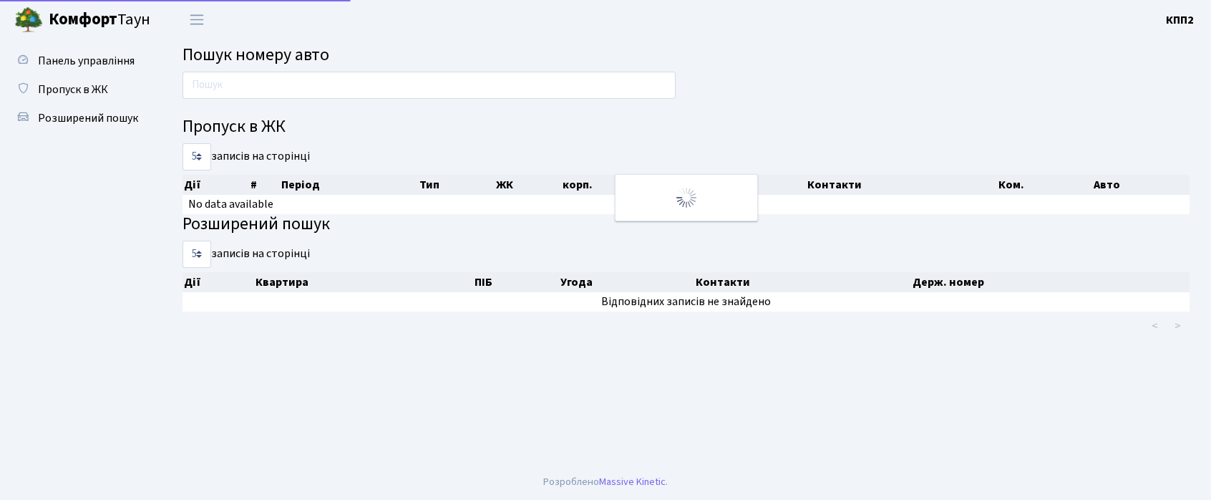
click at [284, 47] on span "Пошук номеру авто" at bounding box center [256, 54] width 147 height 25
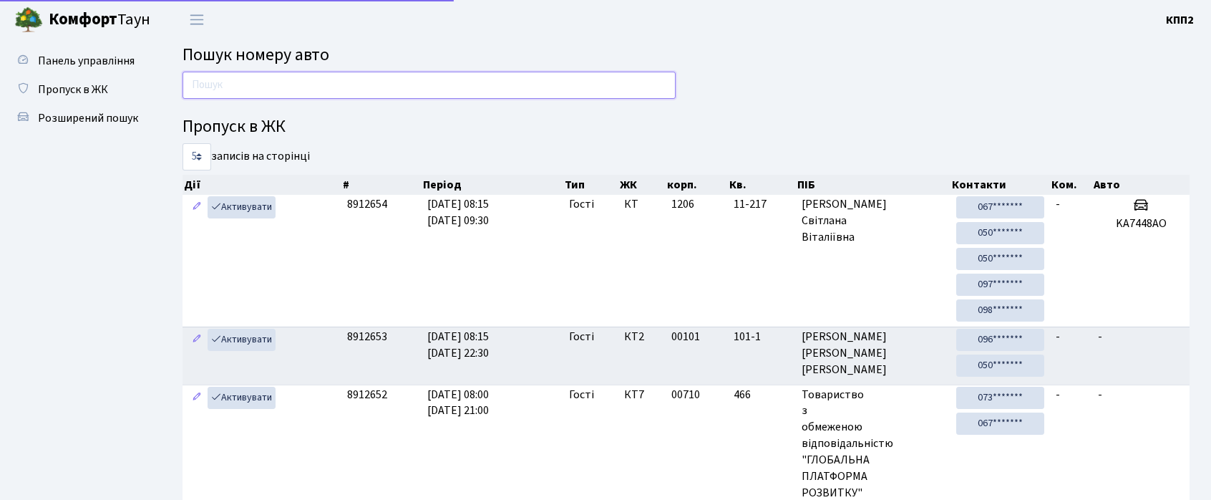
click at [286, 90] on input "text" at bounding box center [429, 85] width 493 height 27
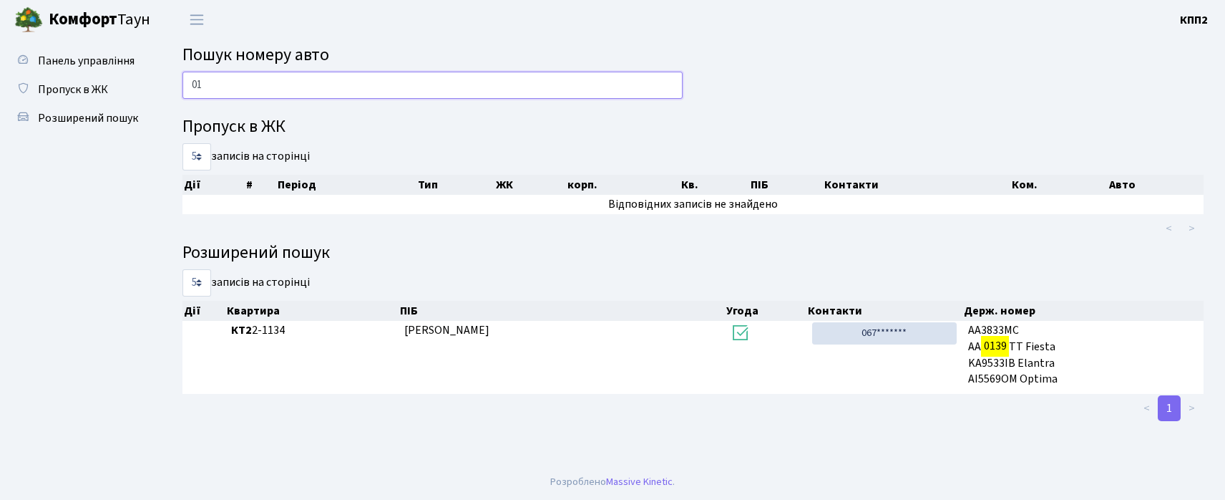
type input "0"
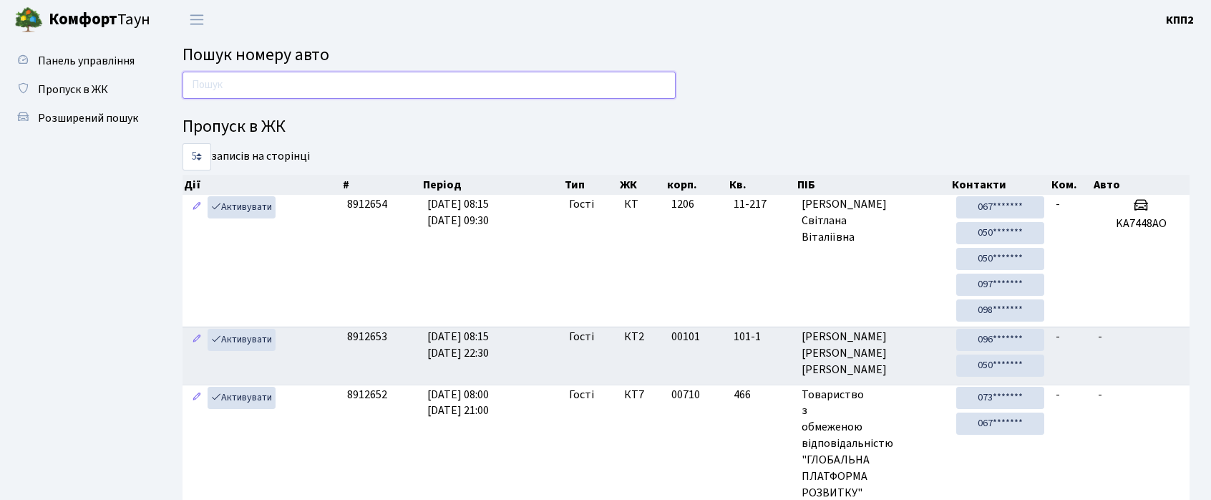
click at [419, 80] on input "text" at bounding box center [429, 85] width 493 height 27
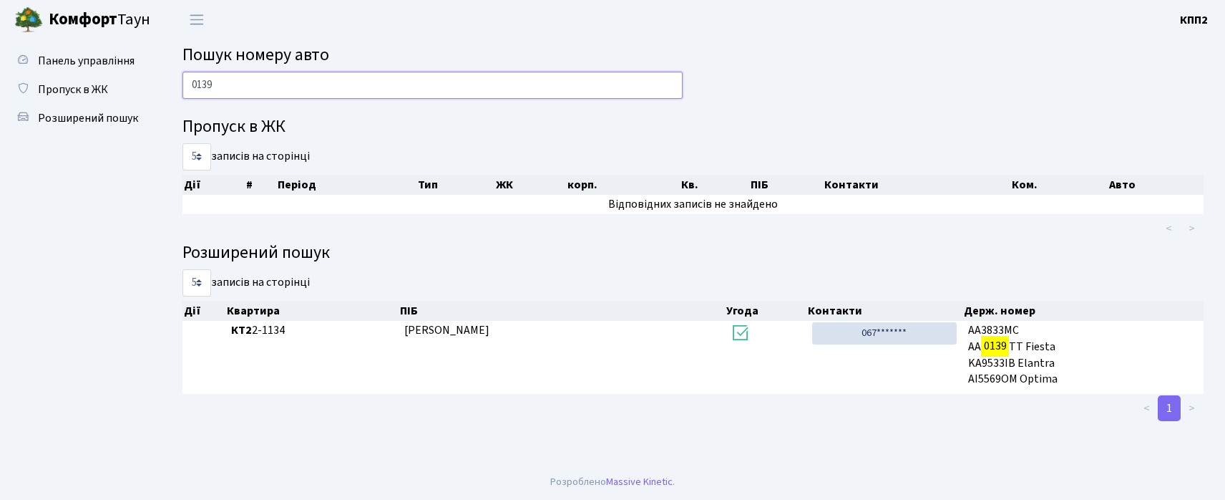
click at [470, 86] on input "0139" at bounding box center [433, 85] width 500 height 27
click at [282, 86] on input "0139" at bounding box center [433, 85] width 500 height 27
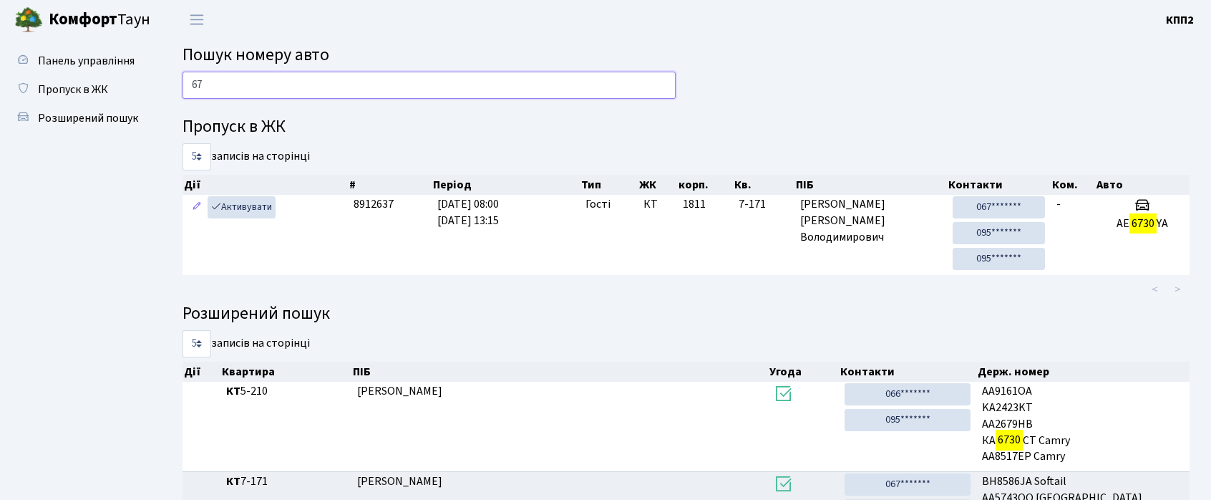
type input "6"
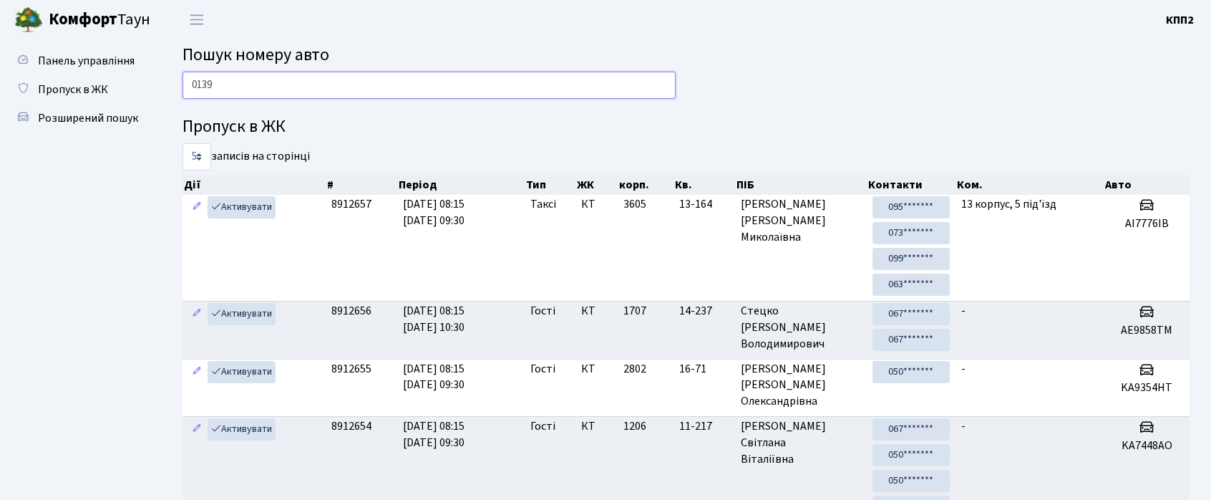
type input "0139"
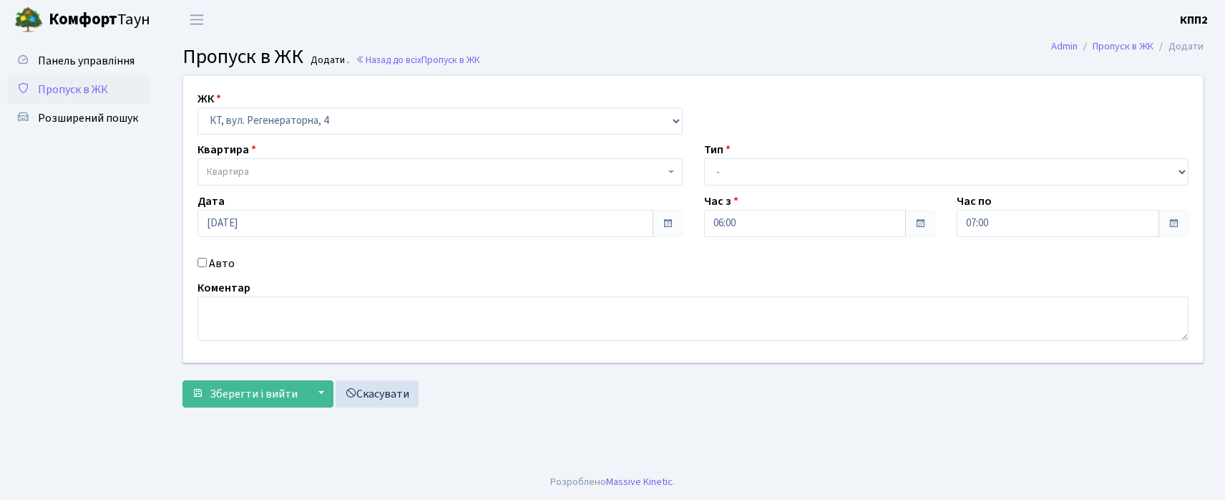
select select "271"
click at [287, 173] on span "Квартира" at bounding box center [436, 172] width 458 height 14
type input "16-157"
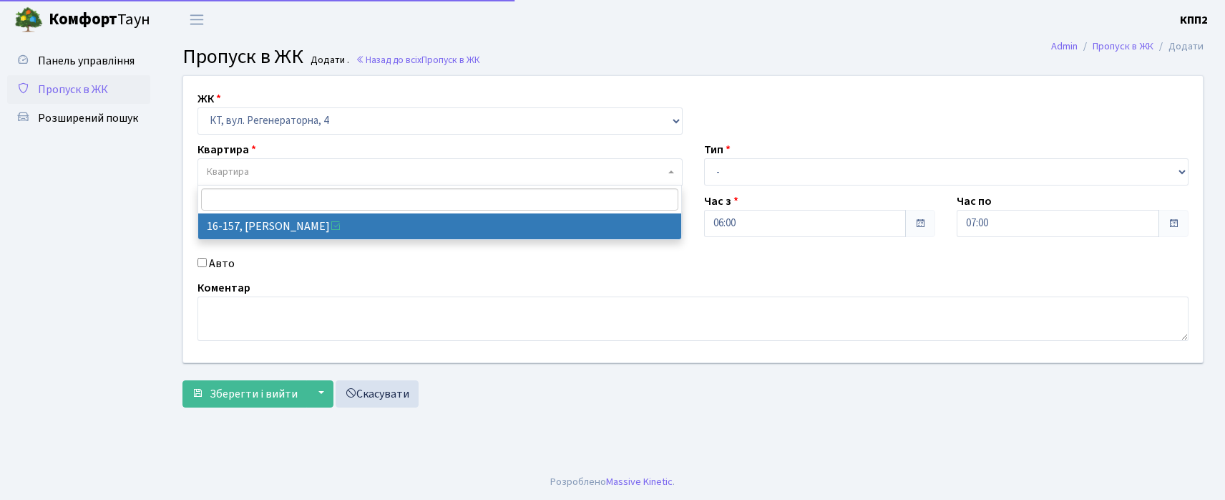
select select "8718"
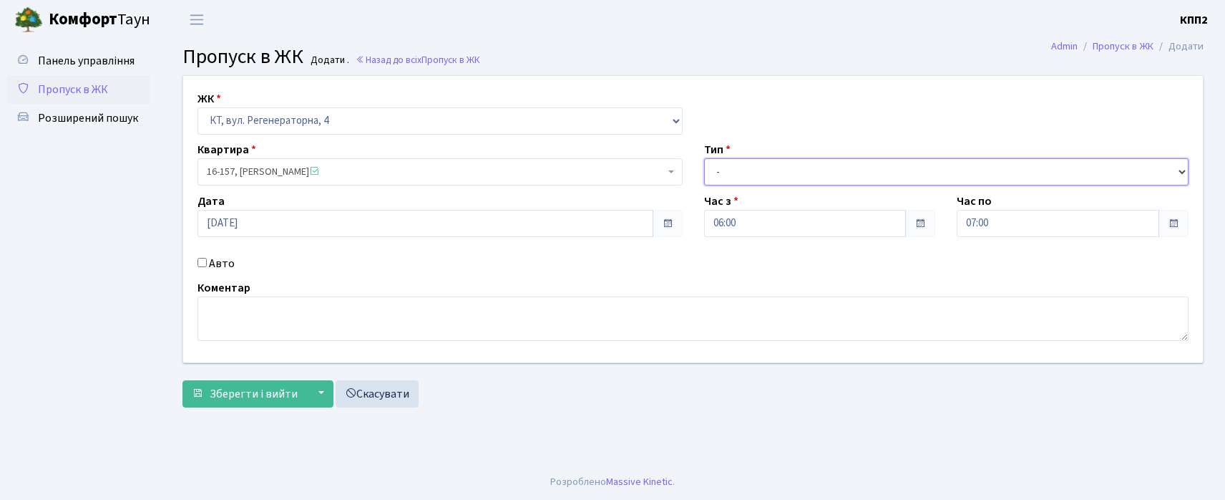
drag, startPoint x: 703, startPoint y: 164, endPoint x: 716, endPoint y: 170, distance: 15.0
click at [704, 164] on select "- Доставка Таксі Гості Сервіс" at bounding box center [946, 171] width 485 height 27
select select "1"
click at [704, 158] on select "- Доставка Таксі Гості Сервіс" at bounding box center [946, 171] width 485 height 27
click at [213, 262] on label "Авто" at bounding box center [222, 263] width 26 height 17
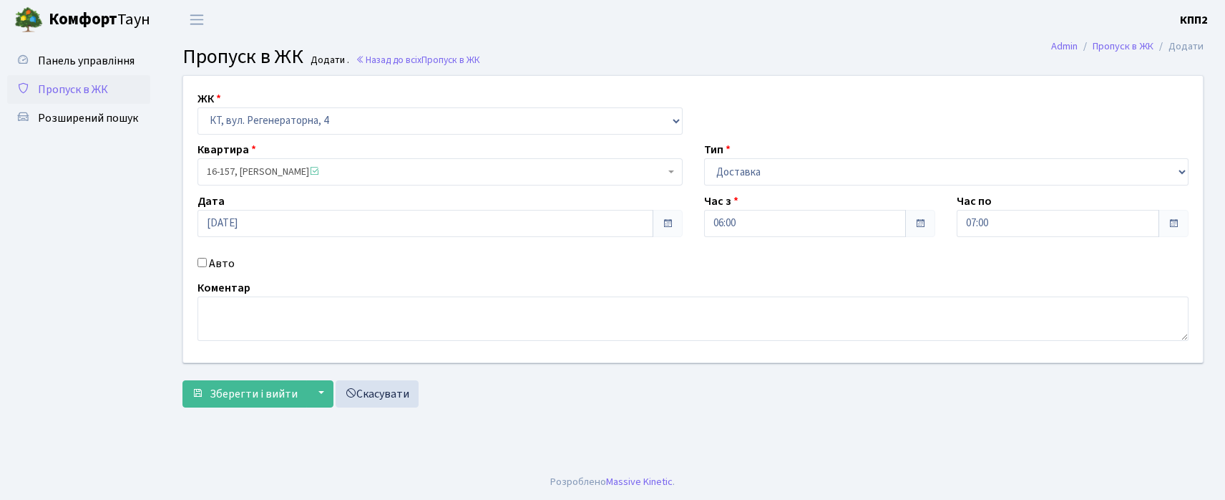
click at [207, 262] on input "Авто" at bounding box center [202, 262] width 9 height 9
checkbox input "true"
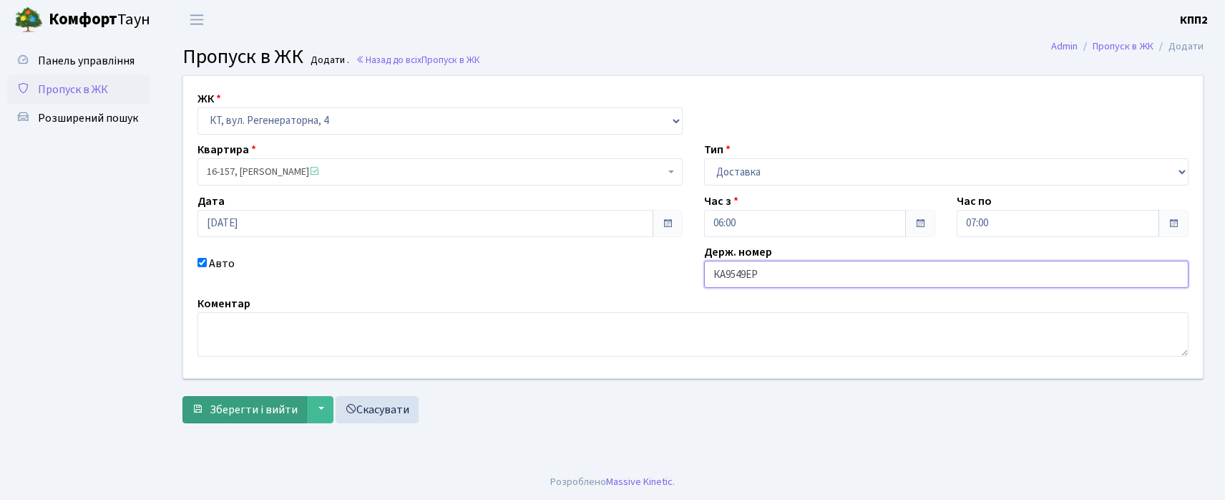
type input "КА9549ЕР"
click at [266, 407] on span "Зберегти і вийти" at bounding box center [254, 410] width 88 height 16
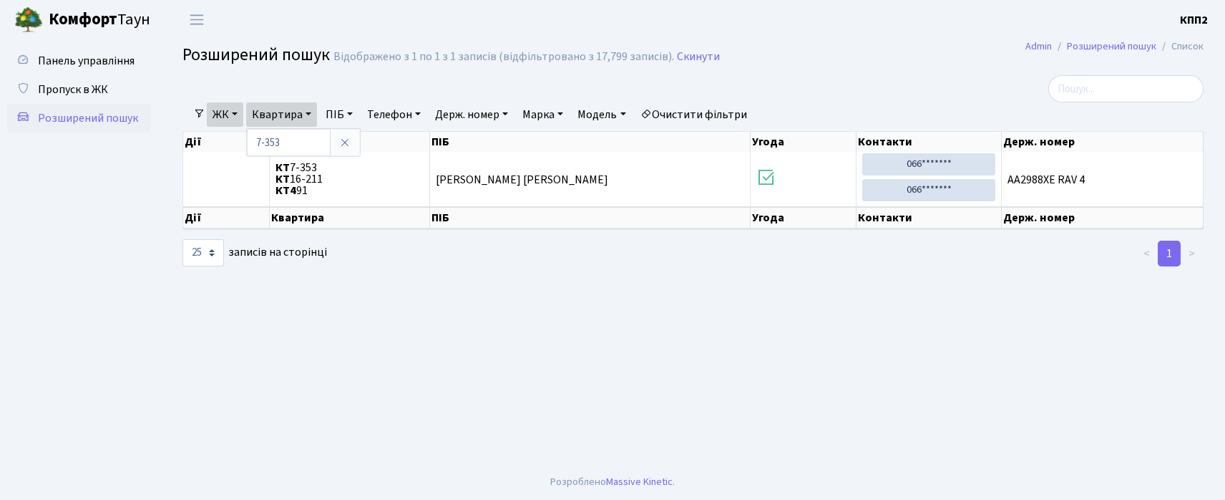
select select "25"
click at [129, 98] on link "Пропуск в ЖК" at bounding box center [78, 89] width 143 height 29
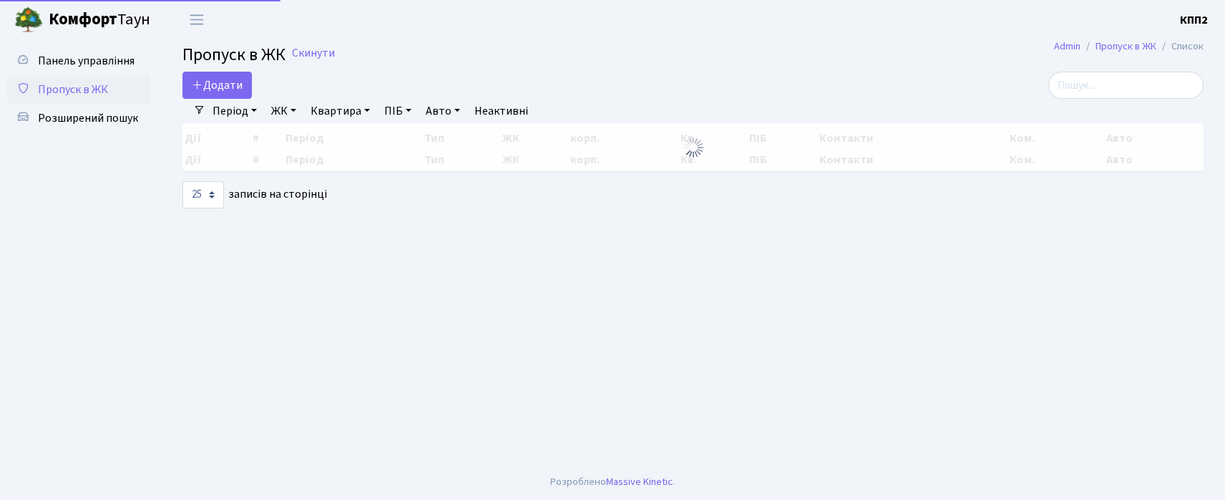
select select "25"
click at [1106, 84] on input "search" at bounding box center [1126, 85] width 155 height 27
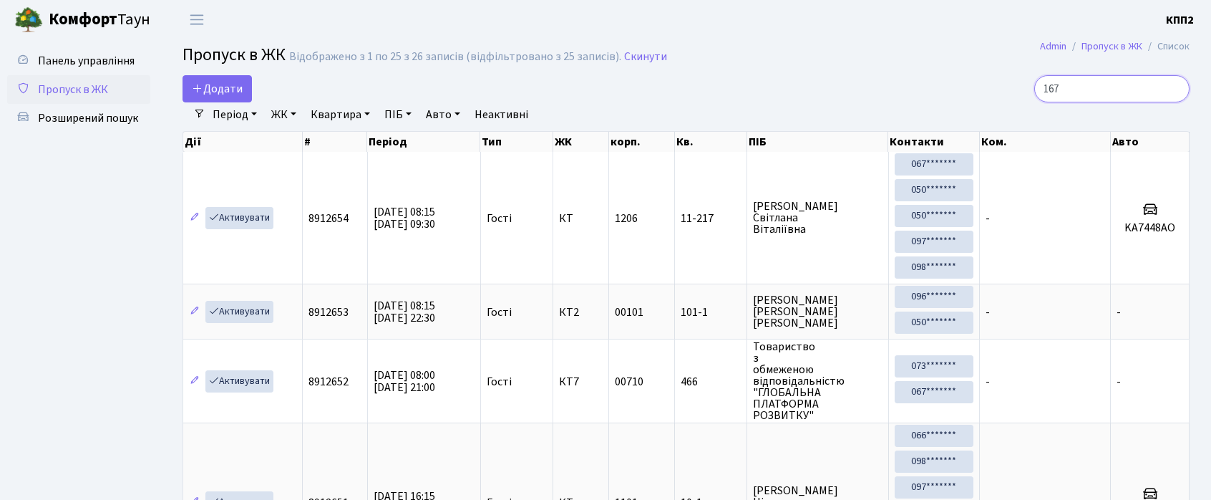
type input "167"
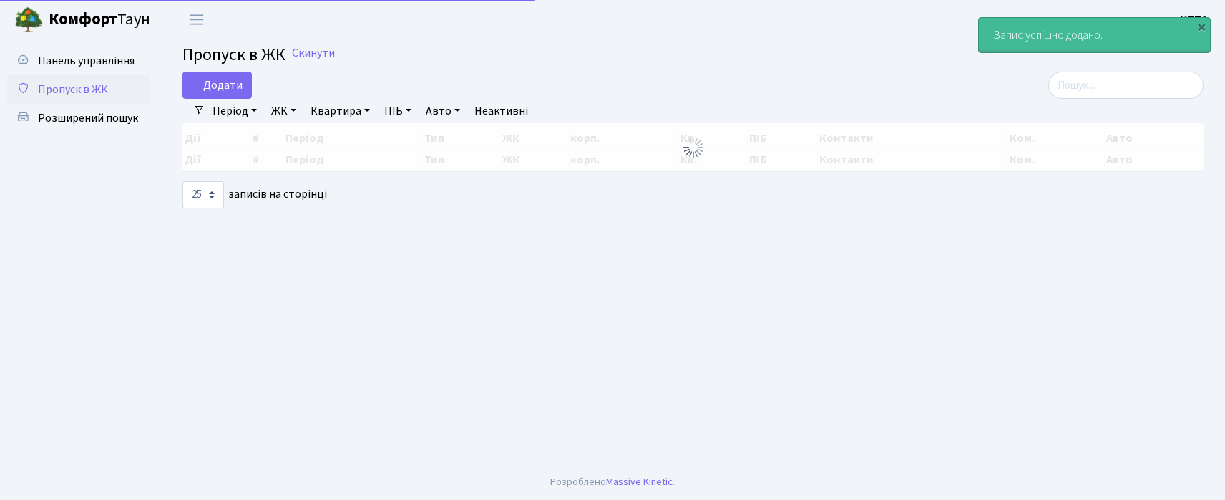
select select "25"
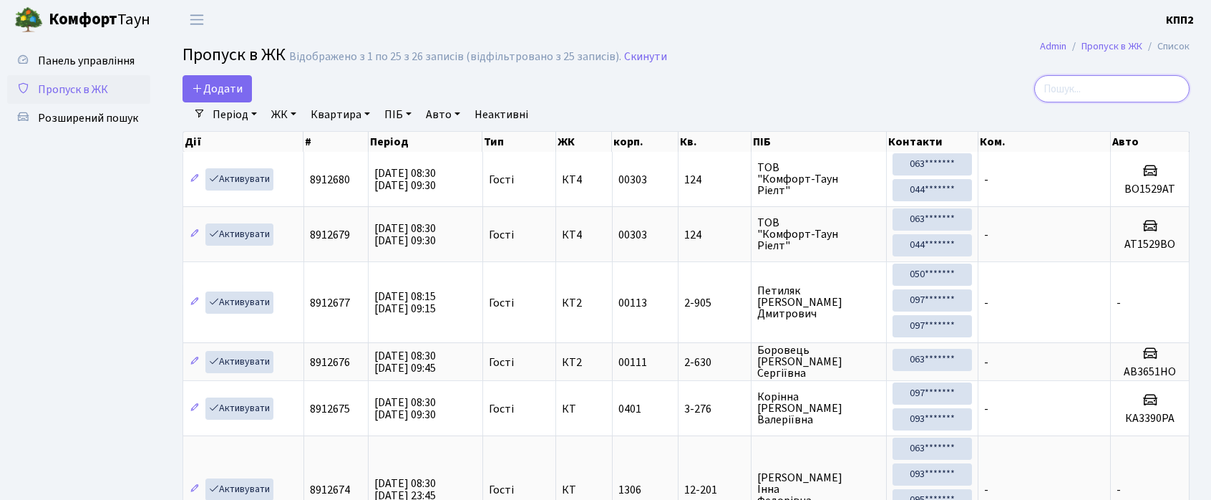
click at [1149, 96] on input "search" at bounding box center [1111, 88] width 155 height 27
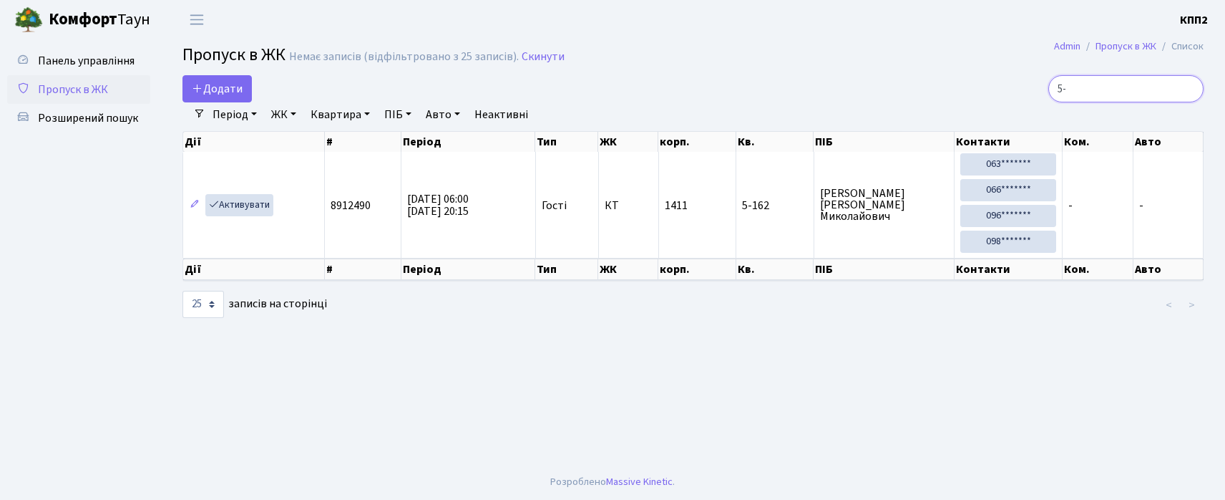
type input "5"
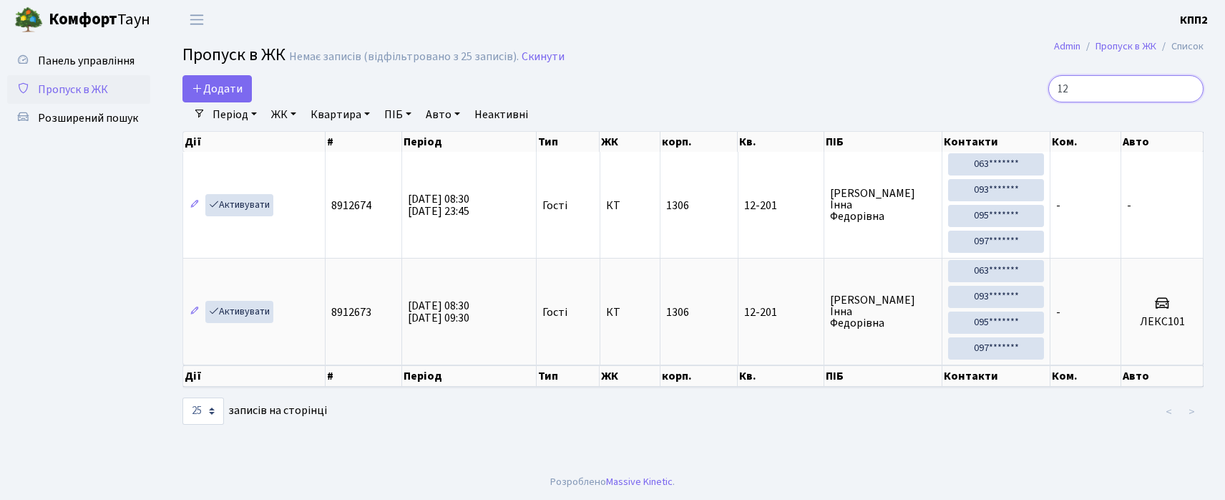
type input "1"
